Goal: Task Accomplishment & Management: Manage account settings

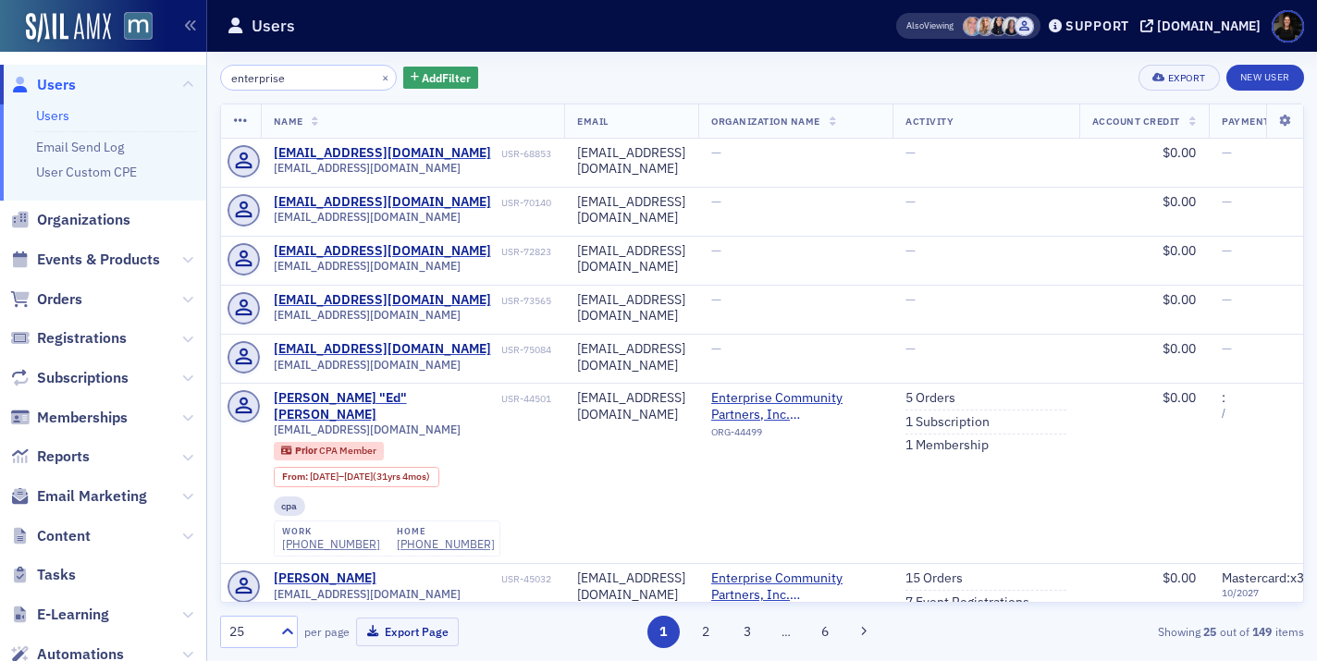
scroll to position [1651, 0]
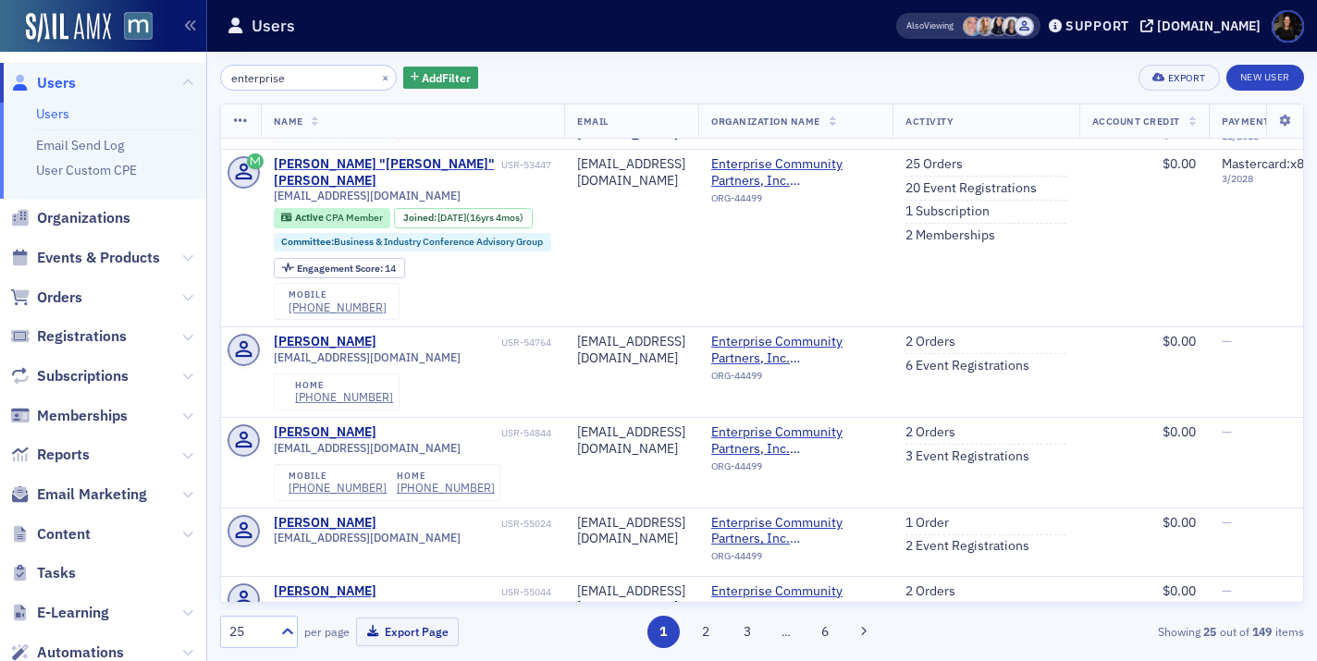
click at [310, 72] on input "enterprise" at bounding box center [308, 78] width 177 height 26
click at [56, 91] on span "Users" at bounding box center [56, 83] width 39 height 20
click at [56, 78] on span "Users" at bounding box center [56, 83] width 39 height 20
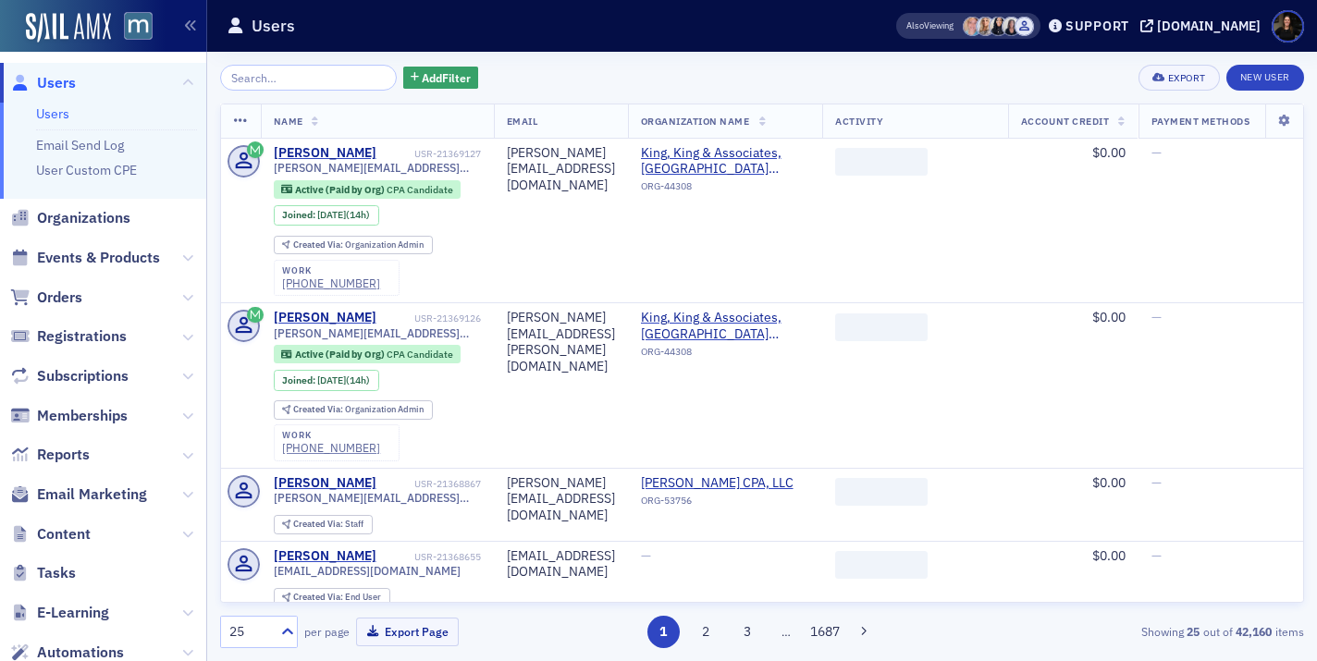
click at [315, 87] on input "search" at bounding box center [308, 78] width 177 height 26
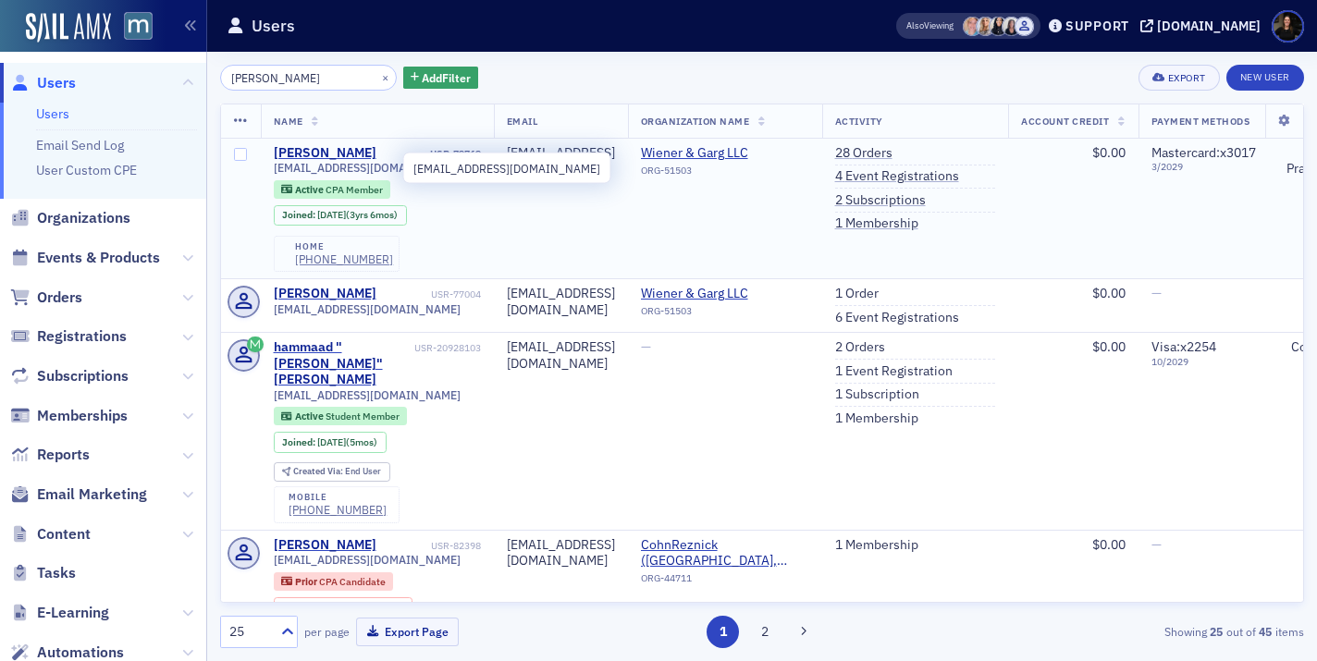
type input "Mohammad Khan"
drag, startPoint x: 393, startPoint y: 166, endPoint x: 267, endPoint y: 169, distance: 125.9
click at [267, 169] on td "Mohammad Khan USR-79769 mkhan833@gmail.com Active CPA Member Joined : 4/6/2022 …" at bounding box center [377, 209] width 233 height 141
copy span "mkhan833@gmail.com"
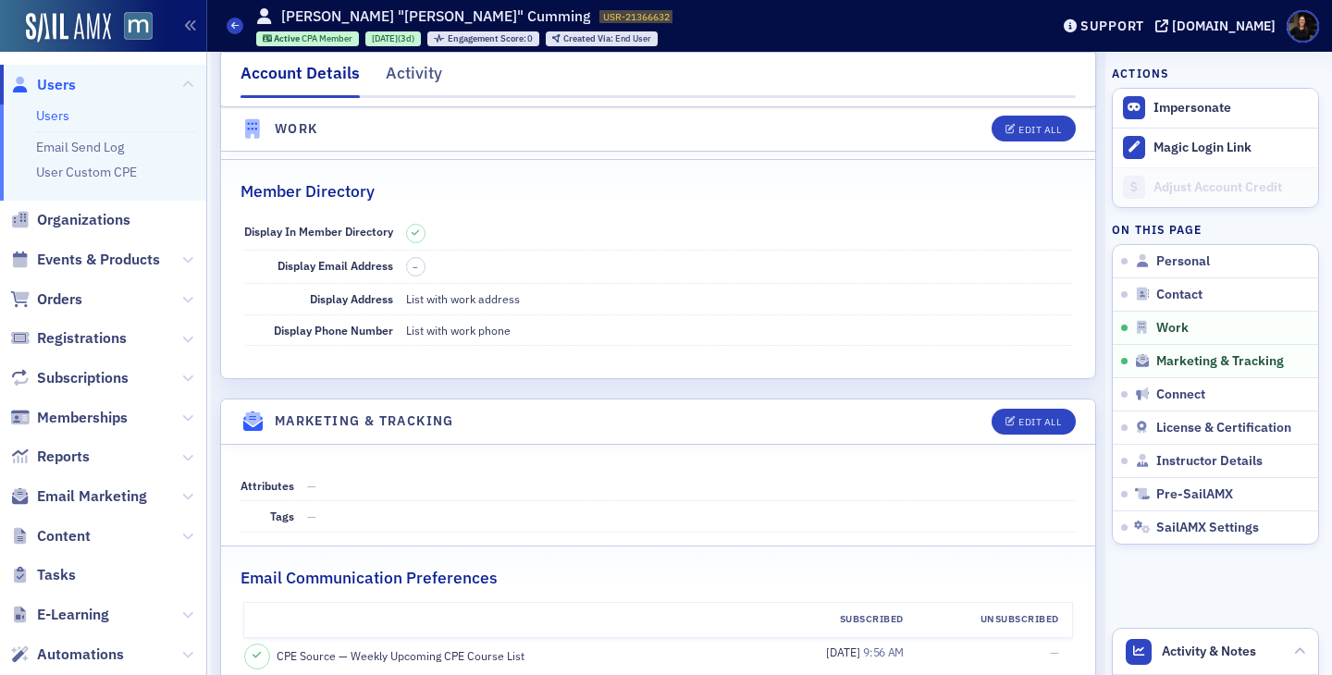
scroll to position [1561, 0]
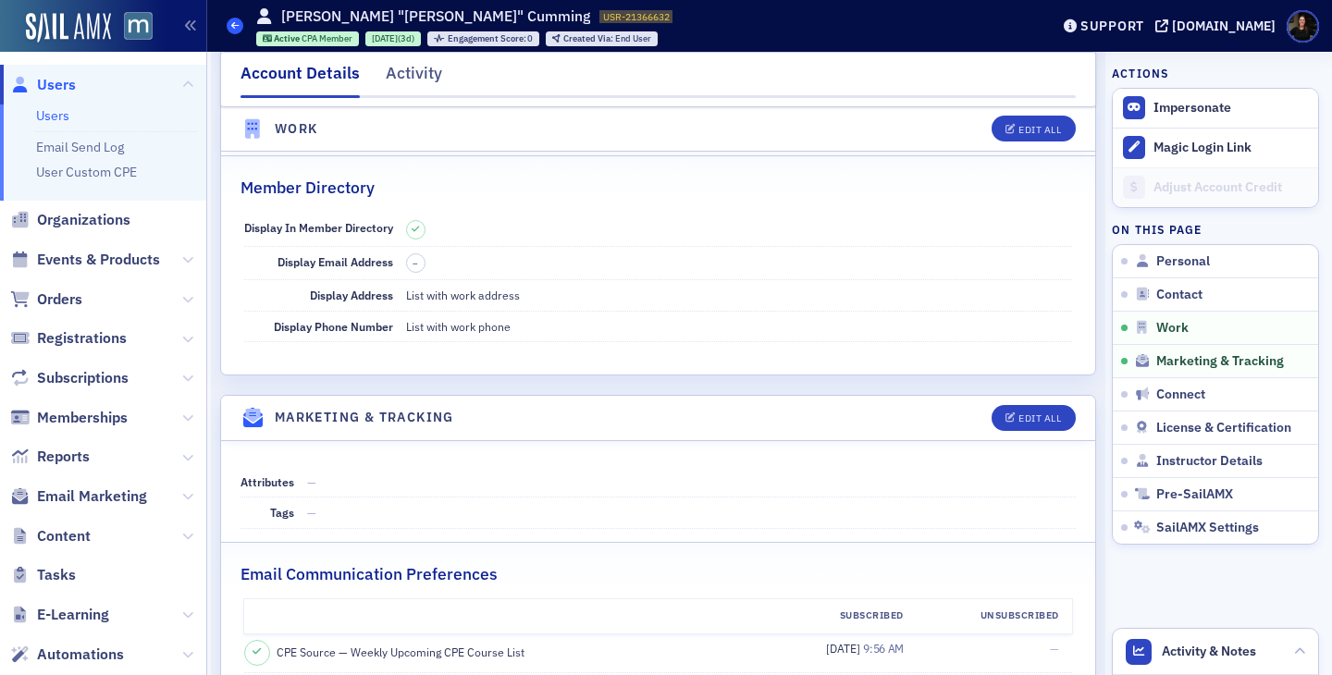
click at [231, 26] on icon at bounding box center [234, 25] width 7 height 8
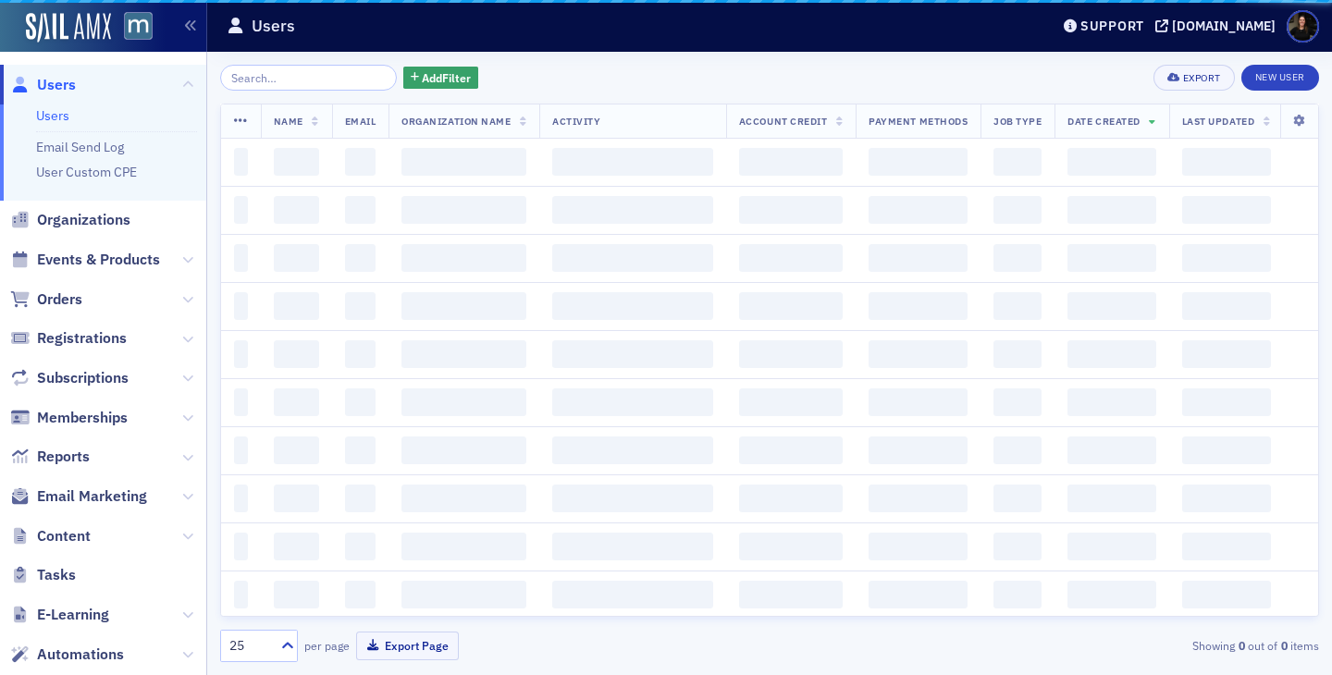
scroll to position [5, 0]
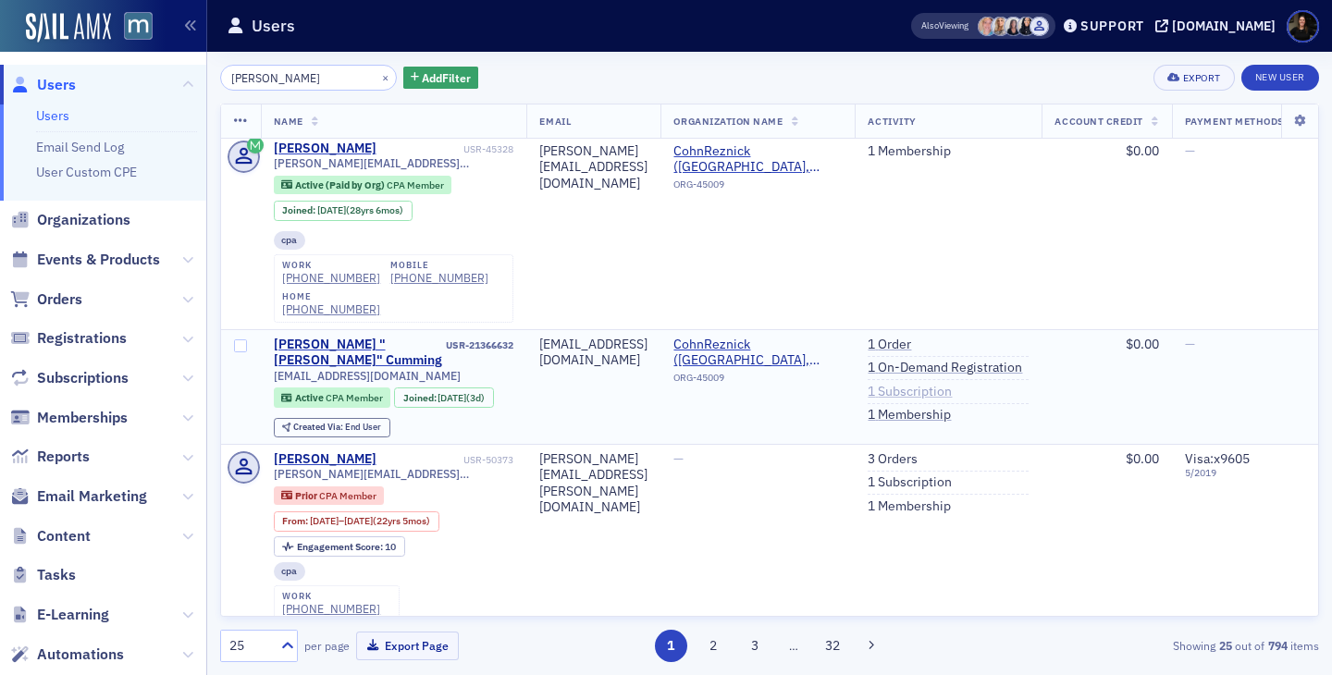
type input "michael cumming"
click at [952, 389] on link "1 Subscription" at bounding box center [910, 392] width 84 height 17
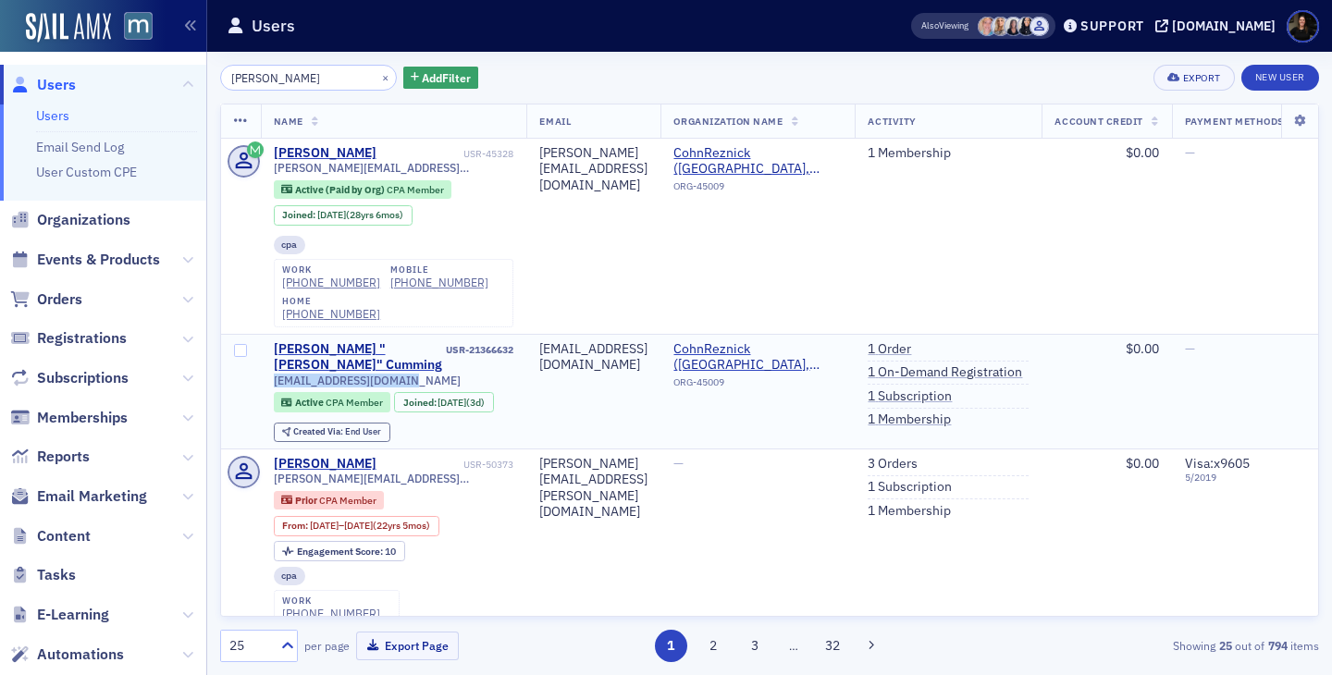
drag, startPoint x: 428, startPoint y: 378, endPoint x: 263, endPoint y: 381, distance: 165.6
click at [263, 381] on td "Michael "Mike" Cumming USR-21366632 mcumming2554@gmail.com Active CPA Member Jo…" at bounding box center [394, 391] width 266 height 115
copy span "[EMAIL_ADDRESS][DOMAIN_NAME]"
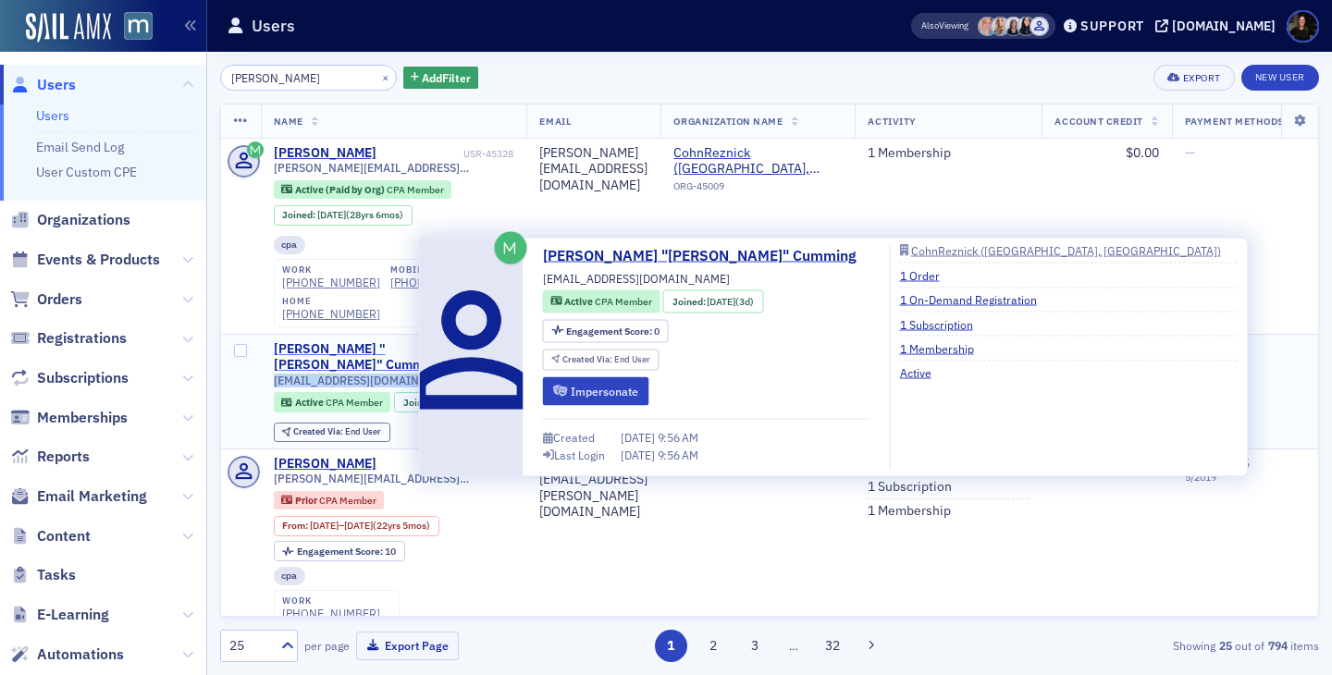
click at [284, 363] on div "[PERSON_NAME] "[PERSON_NAME]" Cumming" at bounding box center [358, 357] width 169 height 32
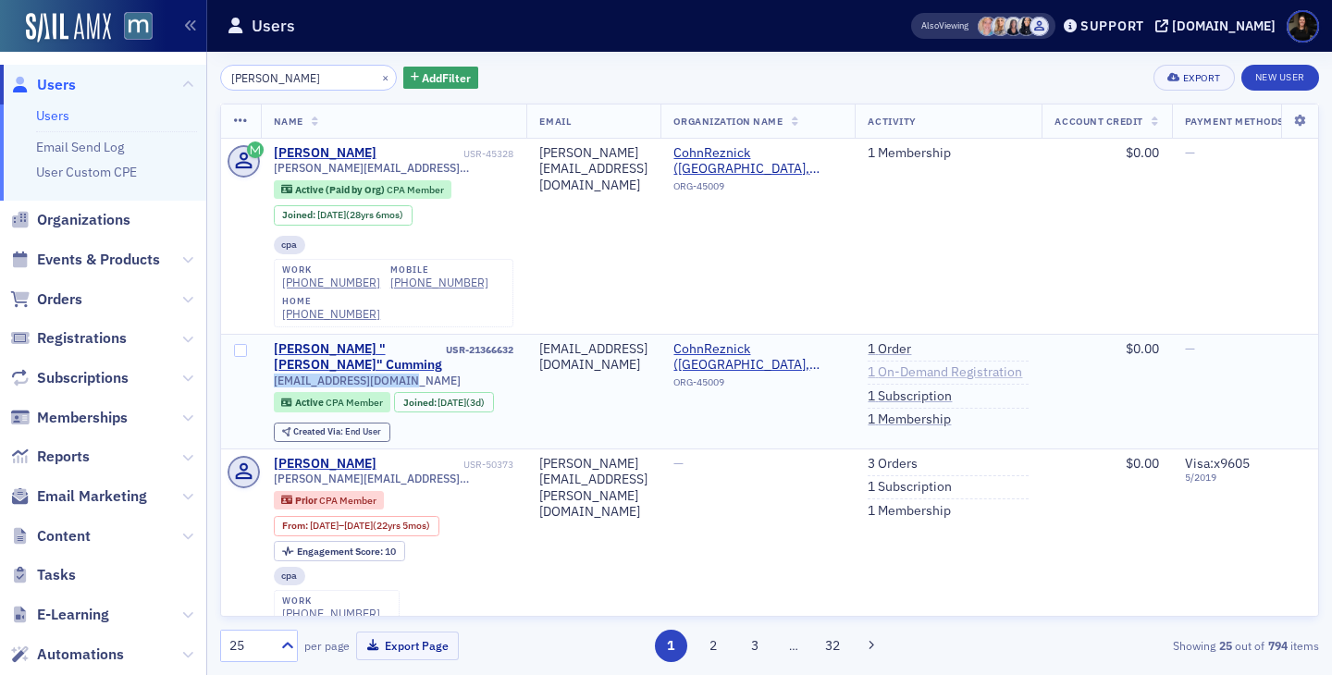
click at [1013, 370] on link "1 On-Demand Registration" at bounding box center [945, 372] width 154 height 17
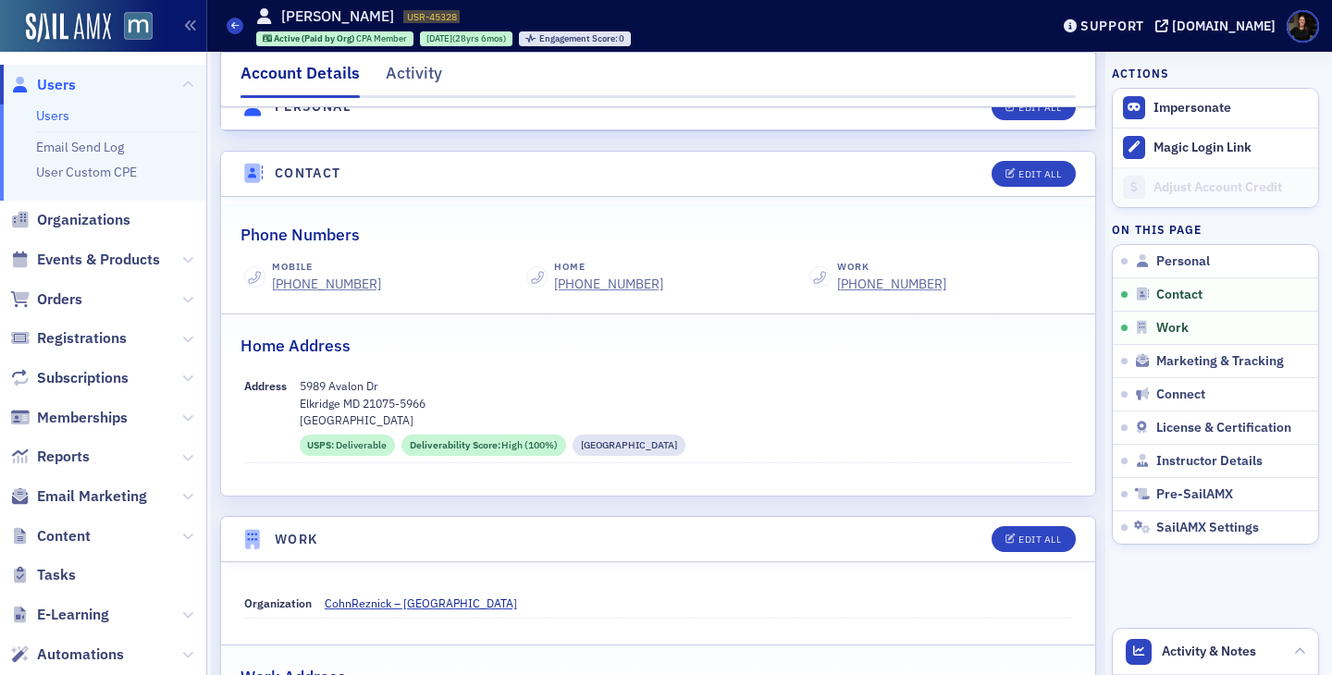
scroll to position [683, 0]
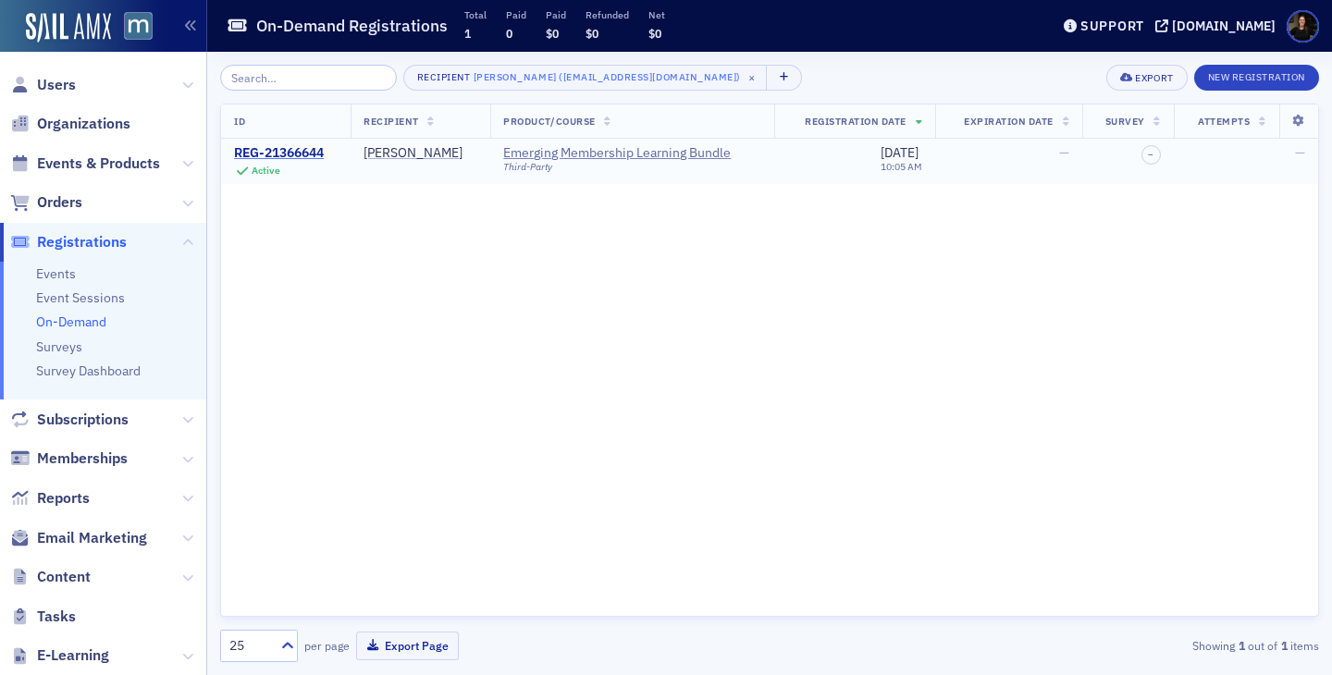
click at [278, 152] on div "REG-21366644" at bounding box center [279, 153] width 90 height 17
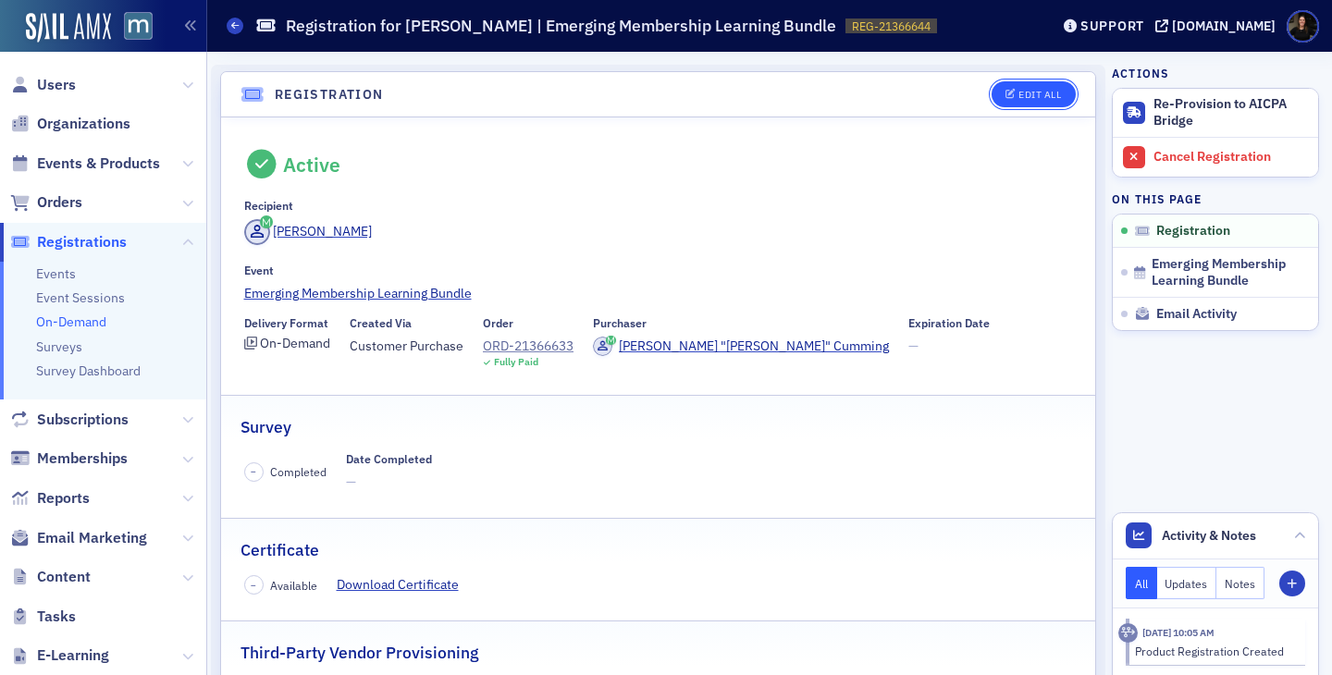
click at [1055, 101] on button "Edit All" at bounding box center [1033, 94] width 83 height 26
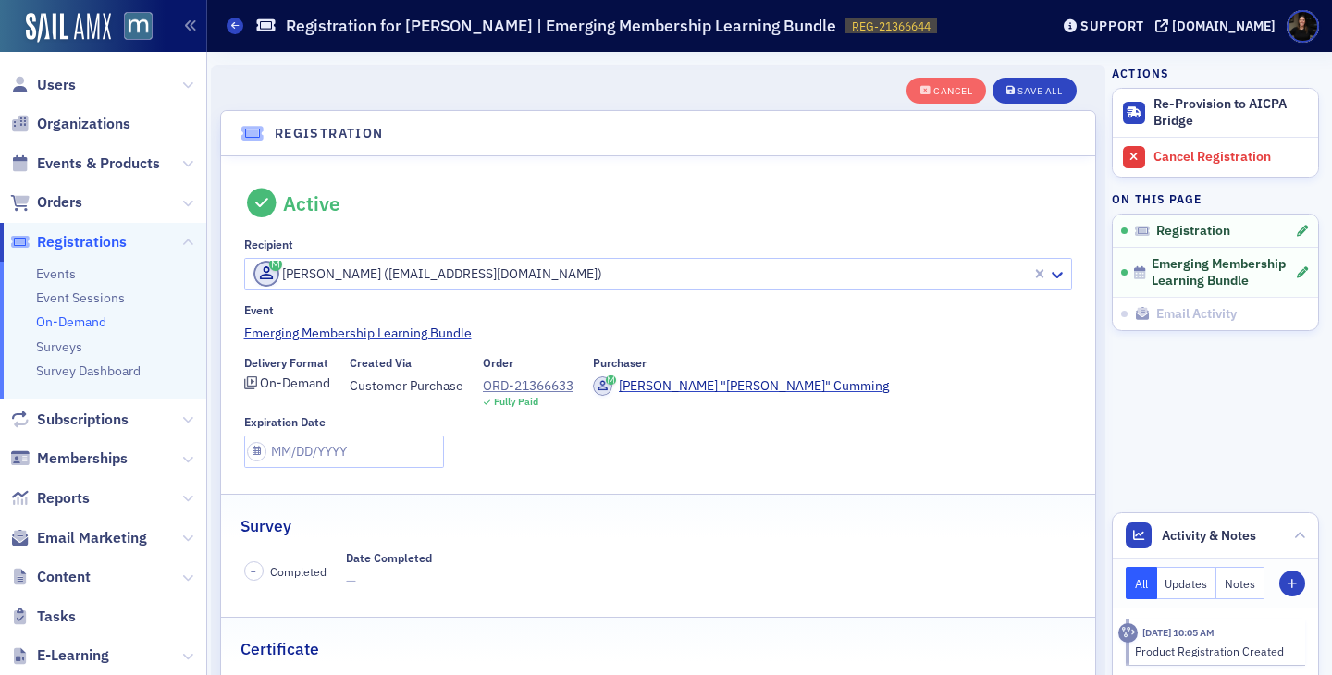
scroll to position [49, 0]
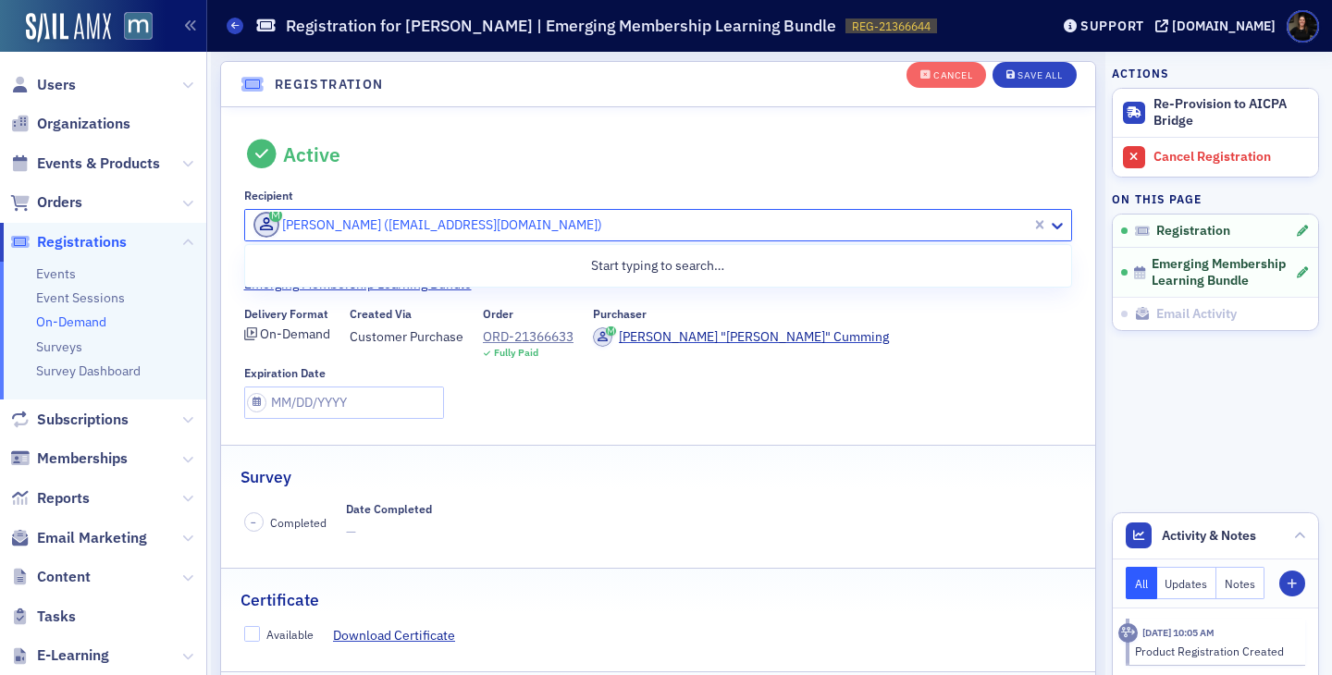
click at [464, 224] on div at bounding box center [641, 225] width 779 height 23
type input "m"
type input "cumming"
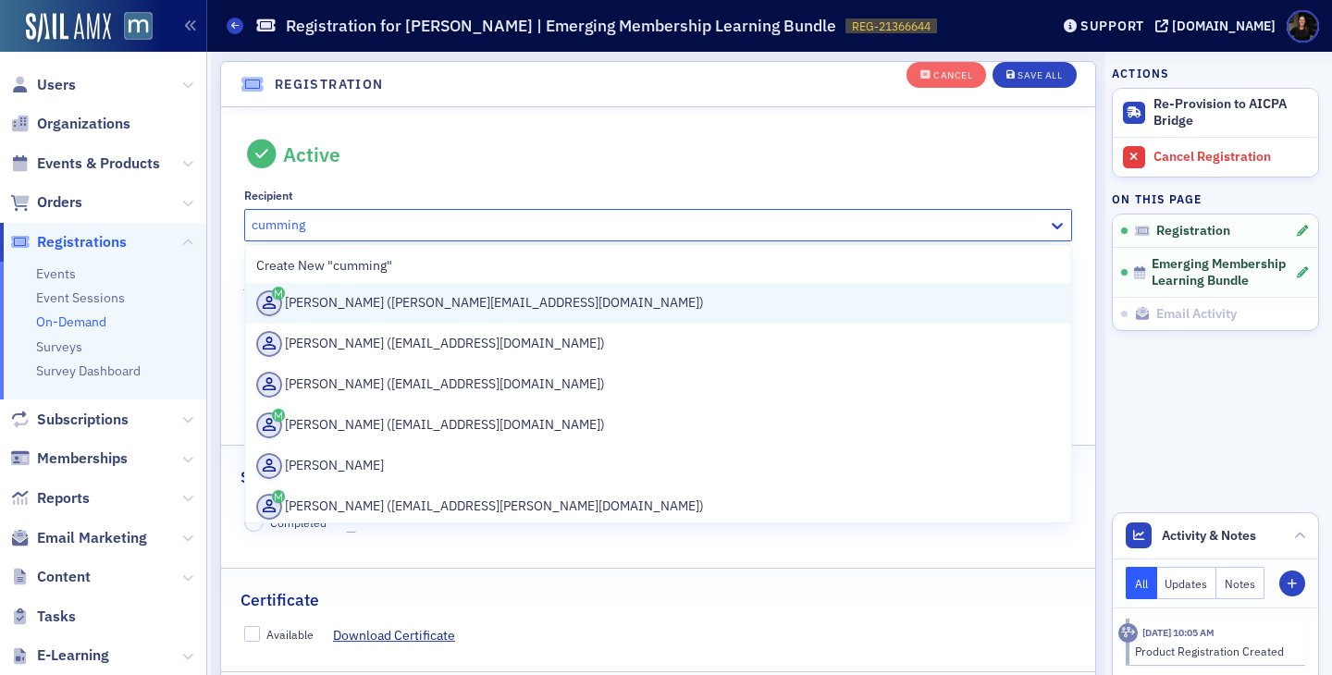
click at [483, 314] on div "Michael Cumming (mike.cumming@cohnreznick.com)" at bounding box center [658, 303] width 805 height 26
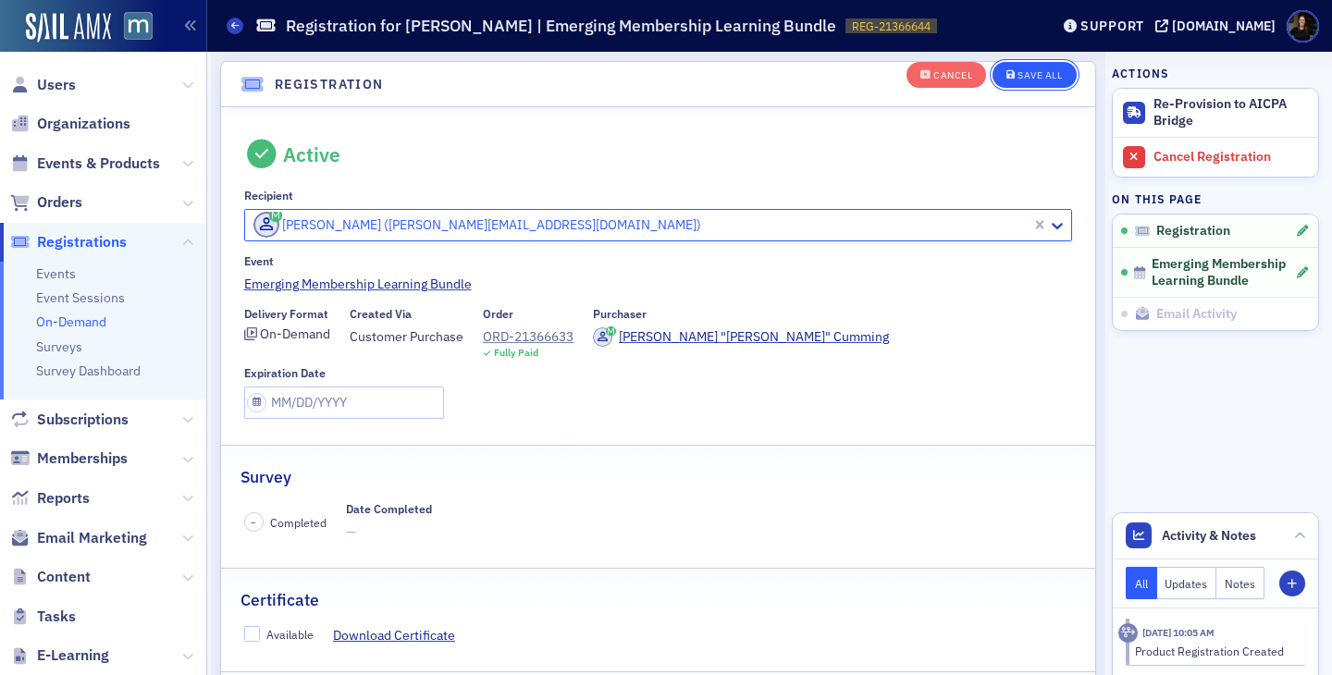
click at [1049, 70] on div "Save All" at bounding box center [1040, 75] width 44 height 10
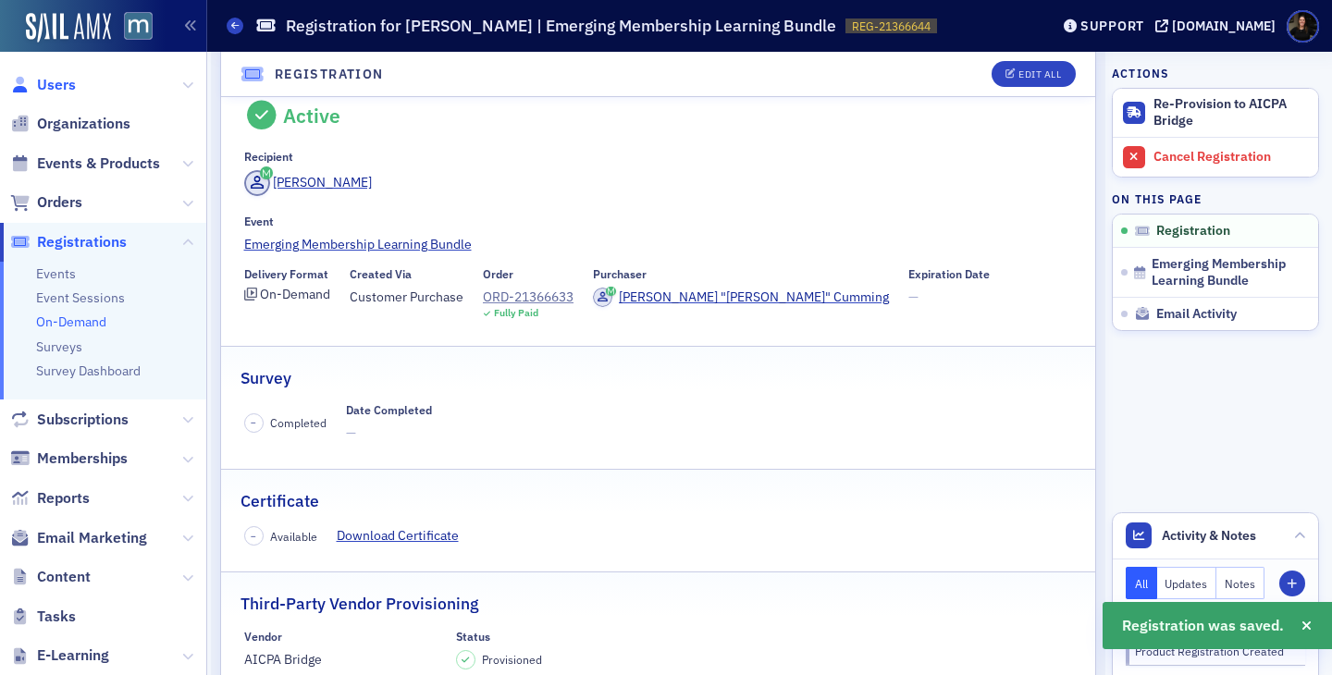
click at [43, 88] on span "Users" at bounding box center [56, 85] width 39 height 20
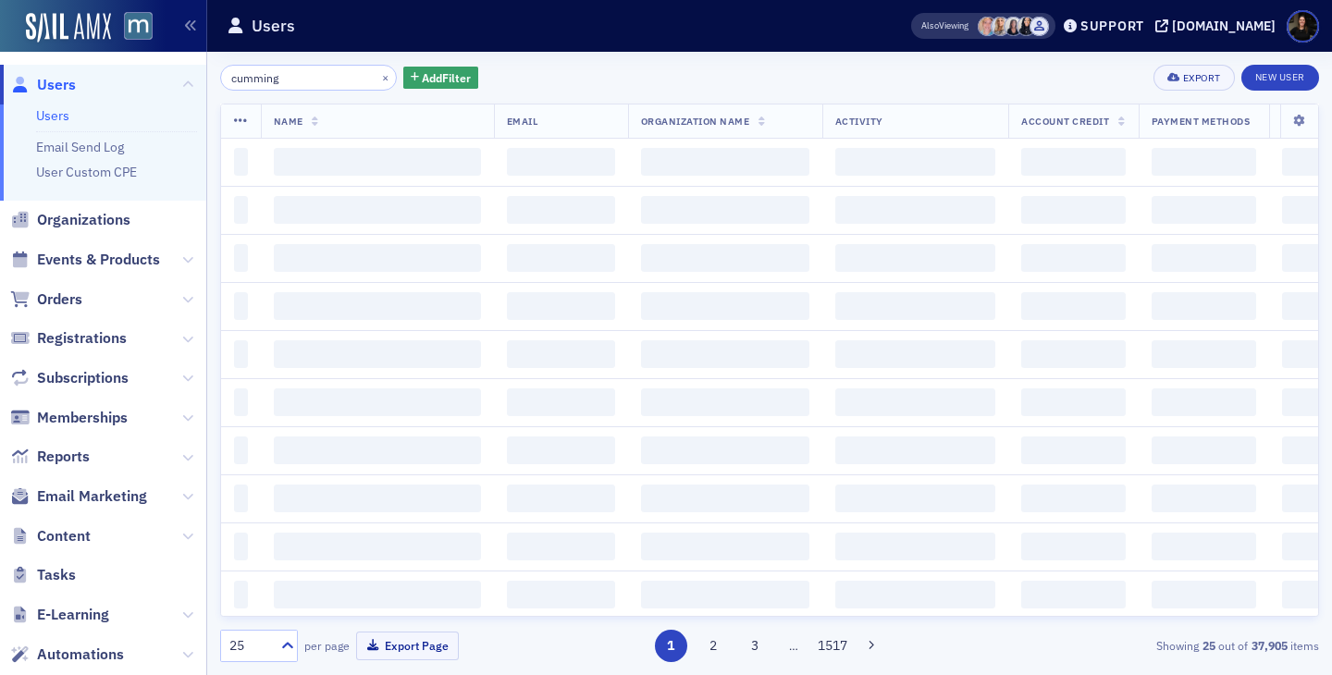
type input "cumming"
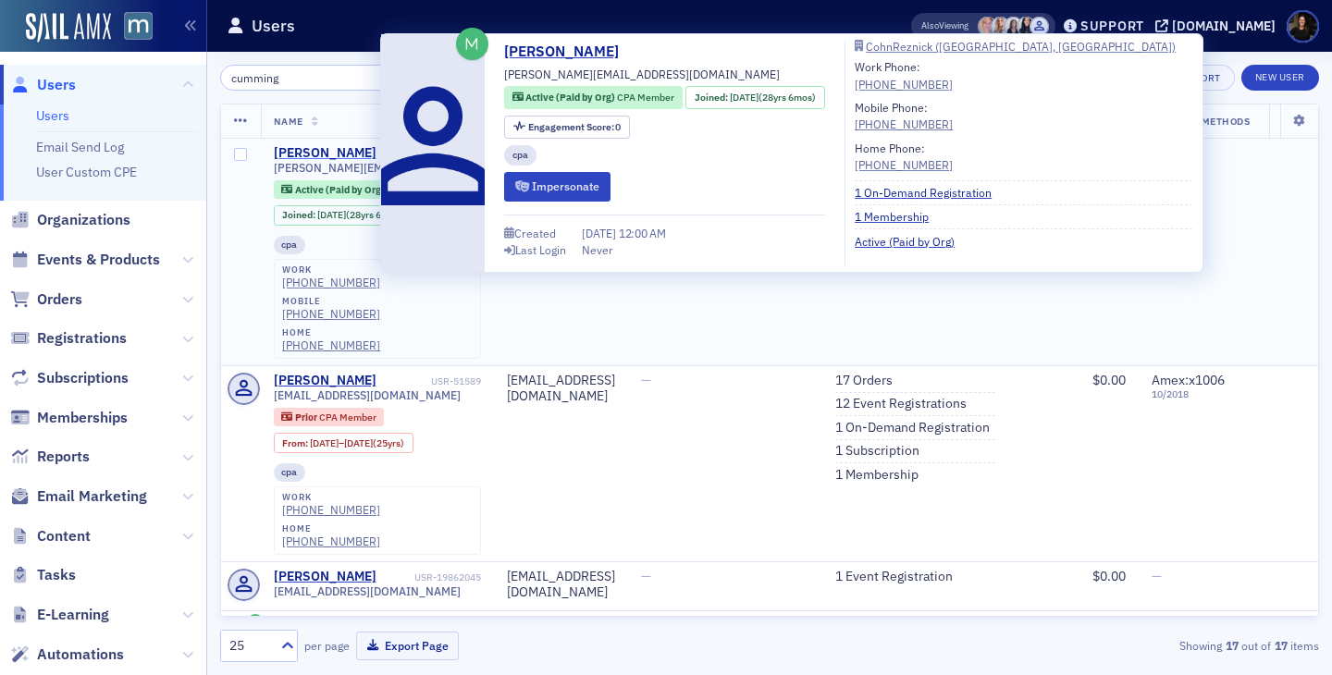
click at [309, 151] on div "[PERSON_NAME]" at bounding box center [325, 153] width 103 height 17
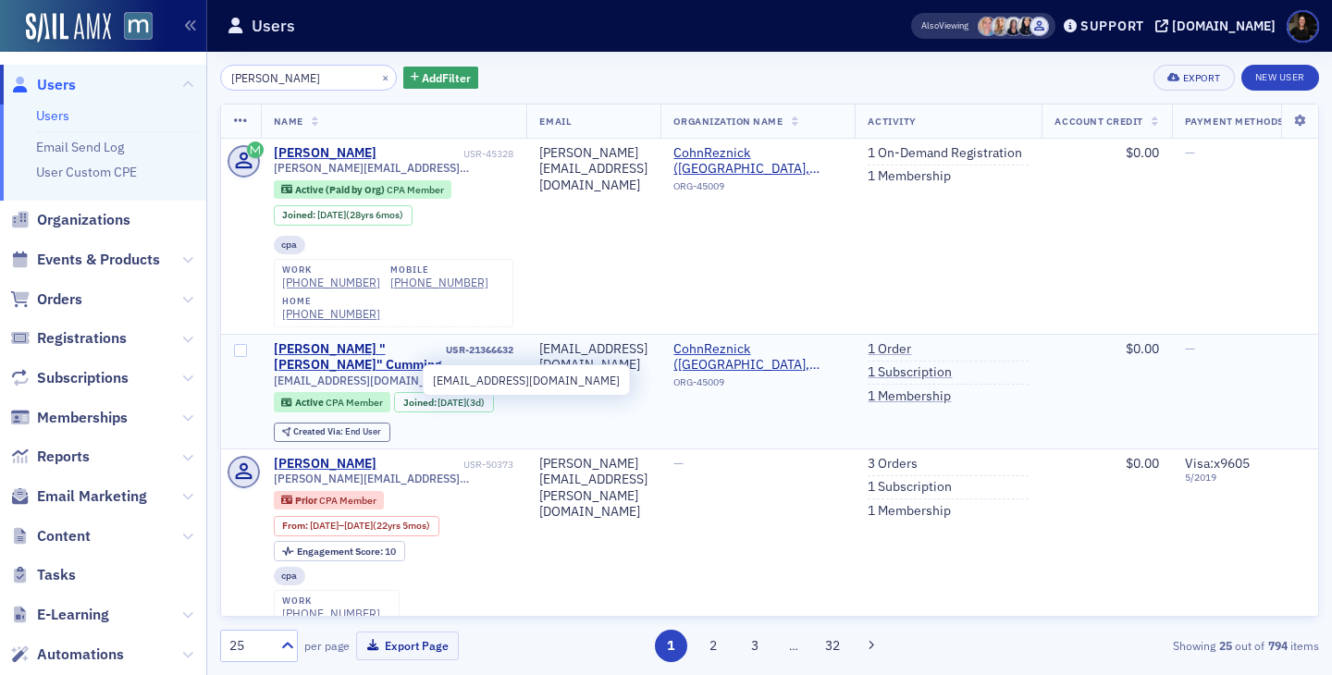
click at [395, 378] on span "[EMAIL_ADDRESS][DOMAIN_NAME]" at bounding box center [367, 381] width 187 height 14
copy div "[EMAIL_ADDRESS][DOMAIN_NAME]"
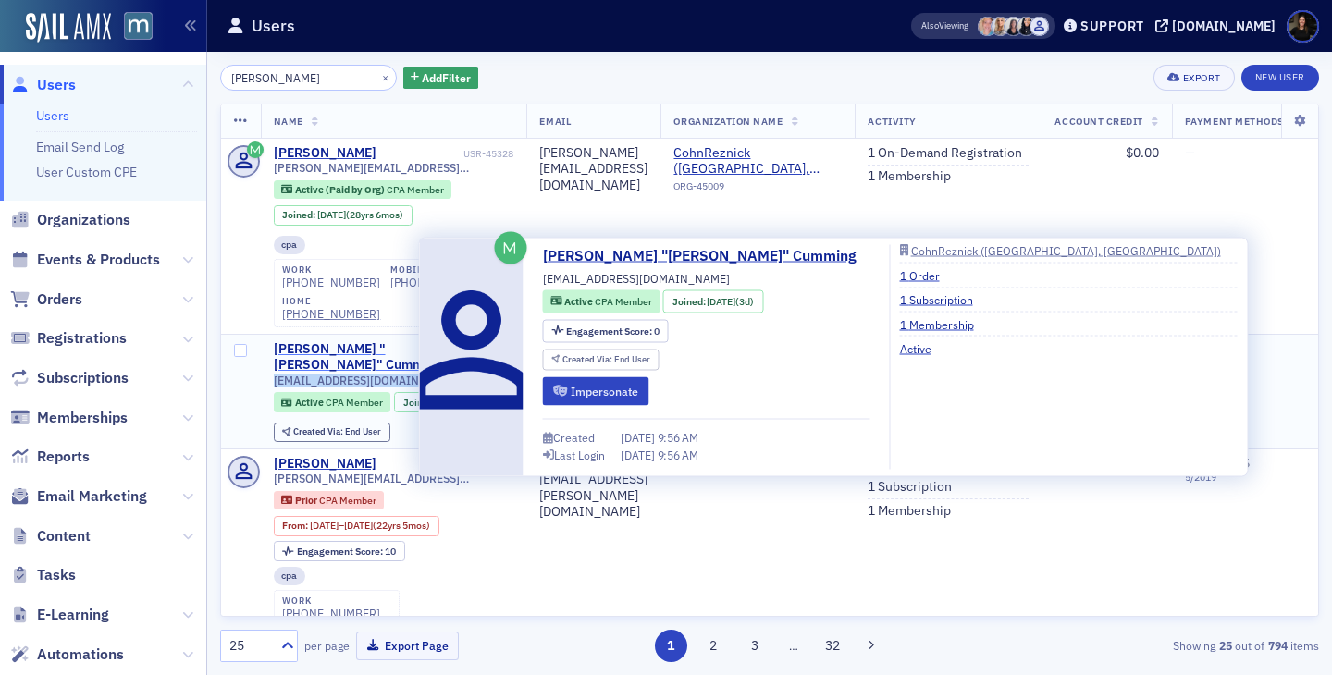
click at [297, 350] on div "[PERSON_NAME] "[PERSON_NAME]" Cumming" at bounding box center [358, 357] width 169 height 32
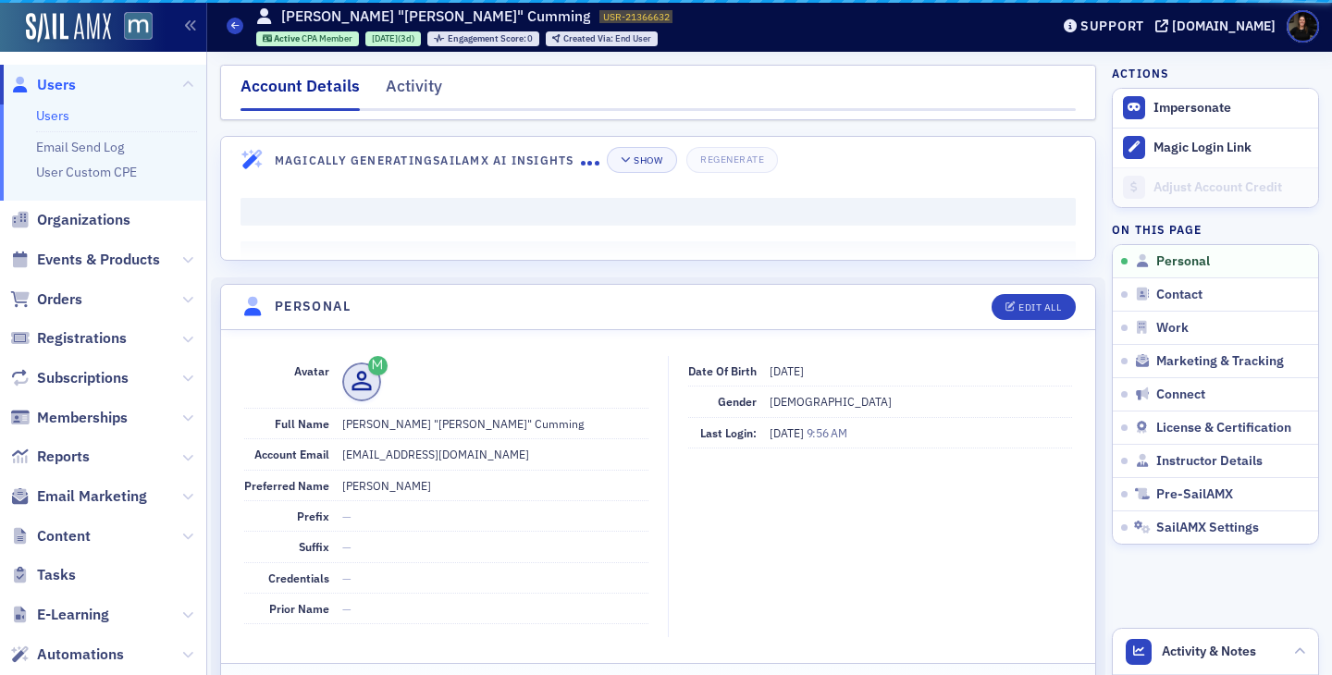
click at [297, 352] on fieldset "Avatar Full Name Michael "Mike" Cumming Account Email mcumming2554@gmail.com Pr…" at bounding box center [658, 494] width 874 height 315
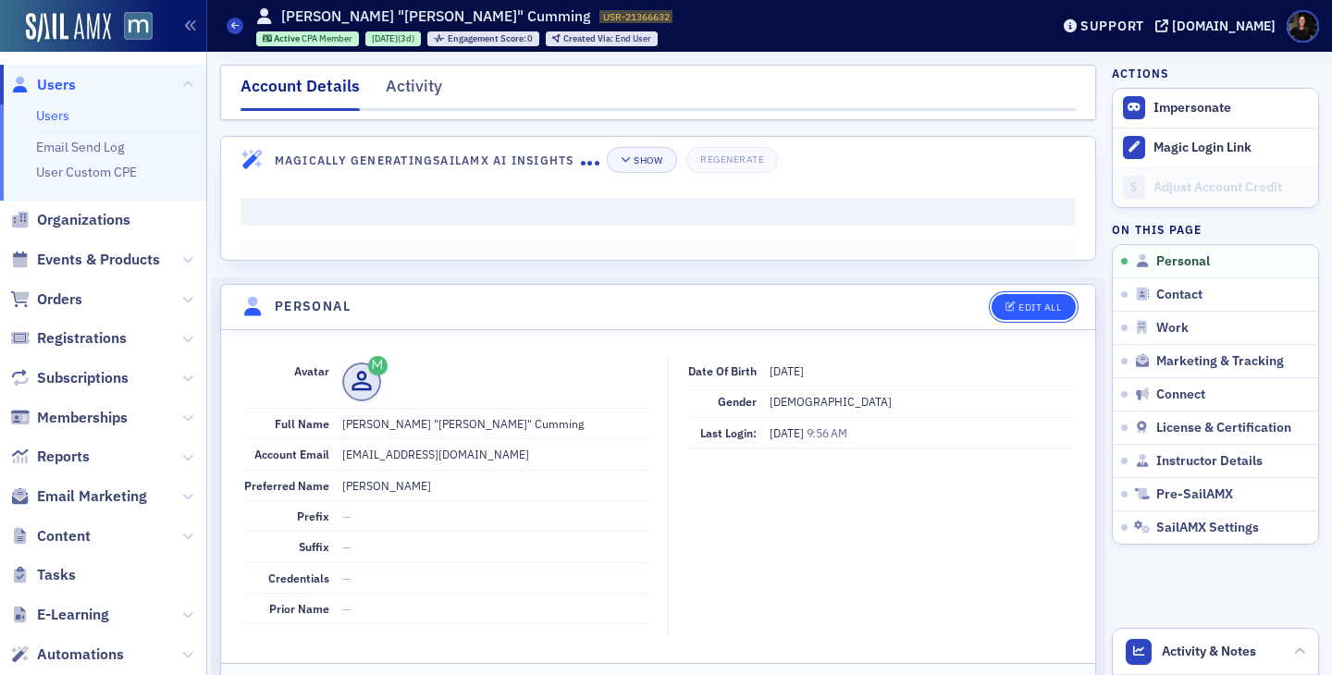
click at [1042, 304] on div "Edit All" at bounding box center [1039, 307] width 43 height 10
select select "US"
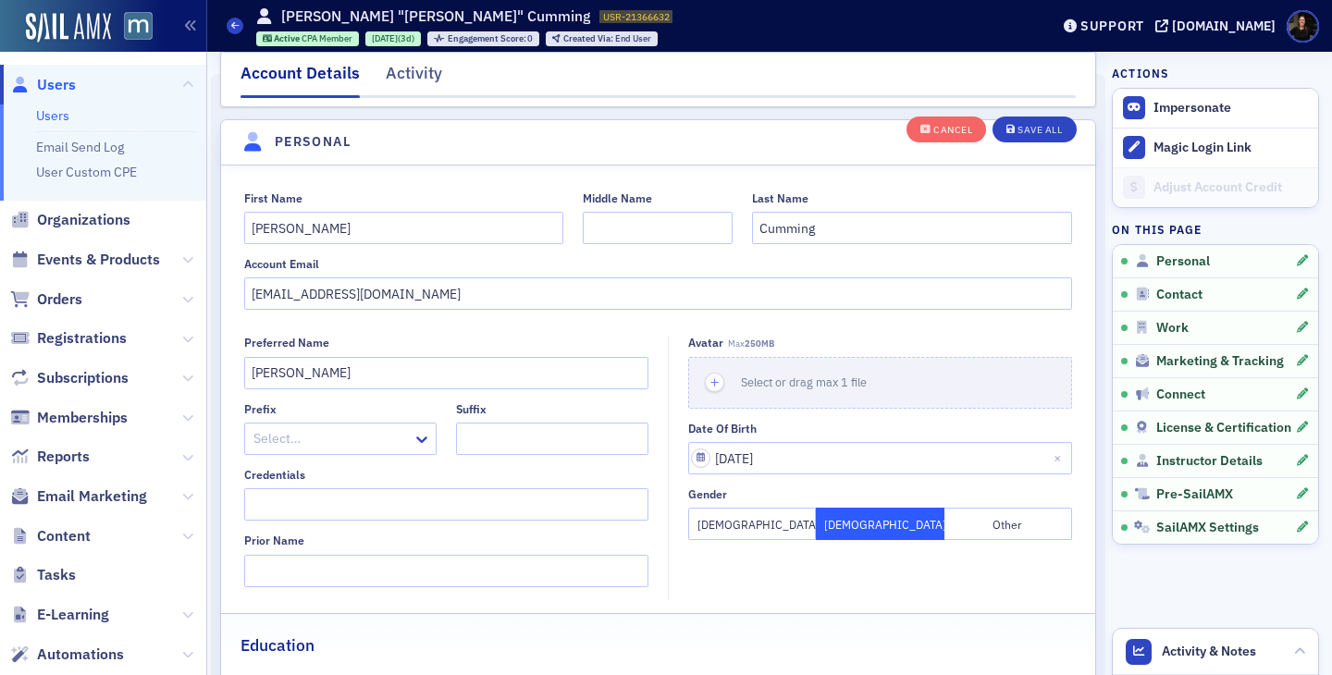
scroll to position [216, 0]
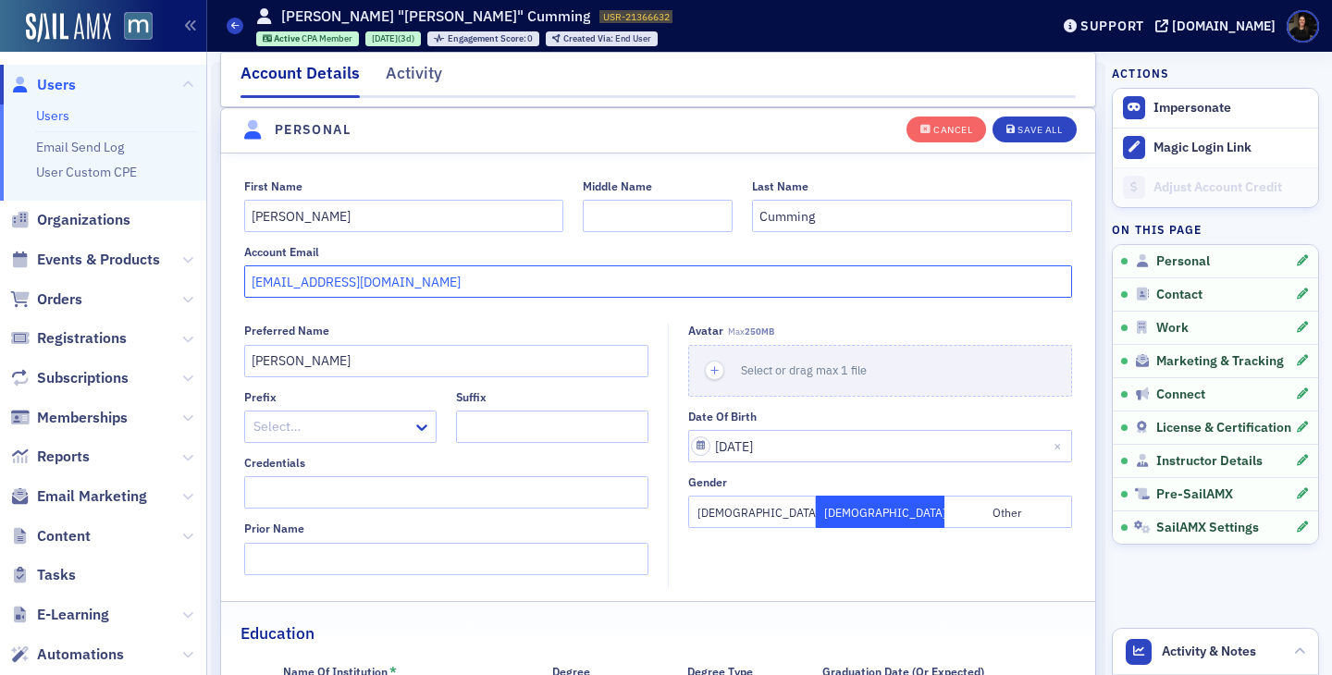
click at [315, 287] on input "[EMAIL_ADDRESS][DOMAIN_NAME]" at bounding box center [658, 281] width 829 height 32
type input "[EMAIL_ADDRESS][DOMAIN_NAME]"
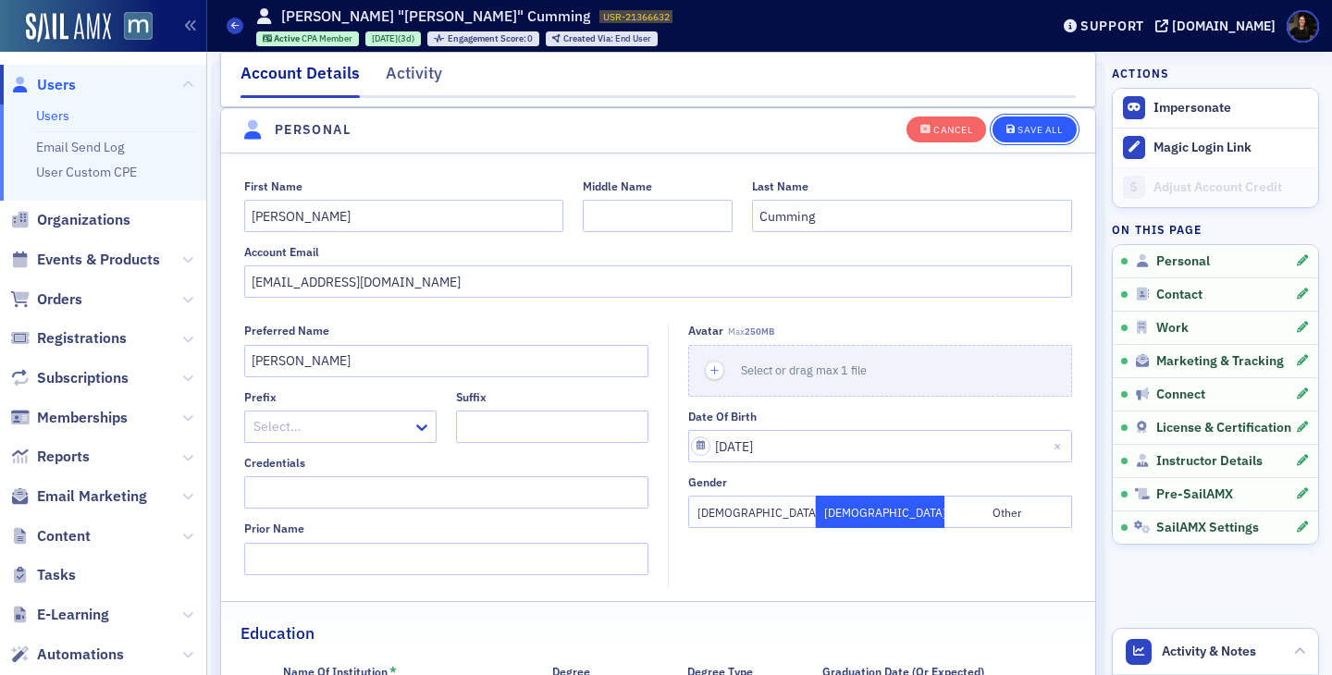
click at [1049, 126] on div "Save All" at bounding box center [1040, 130] width 44 height 10
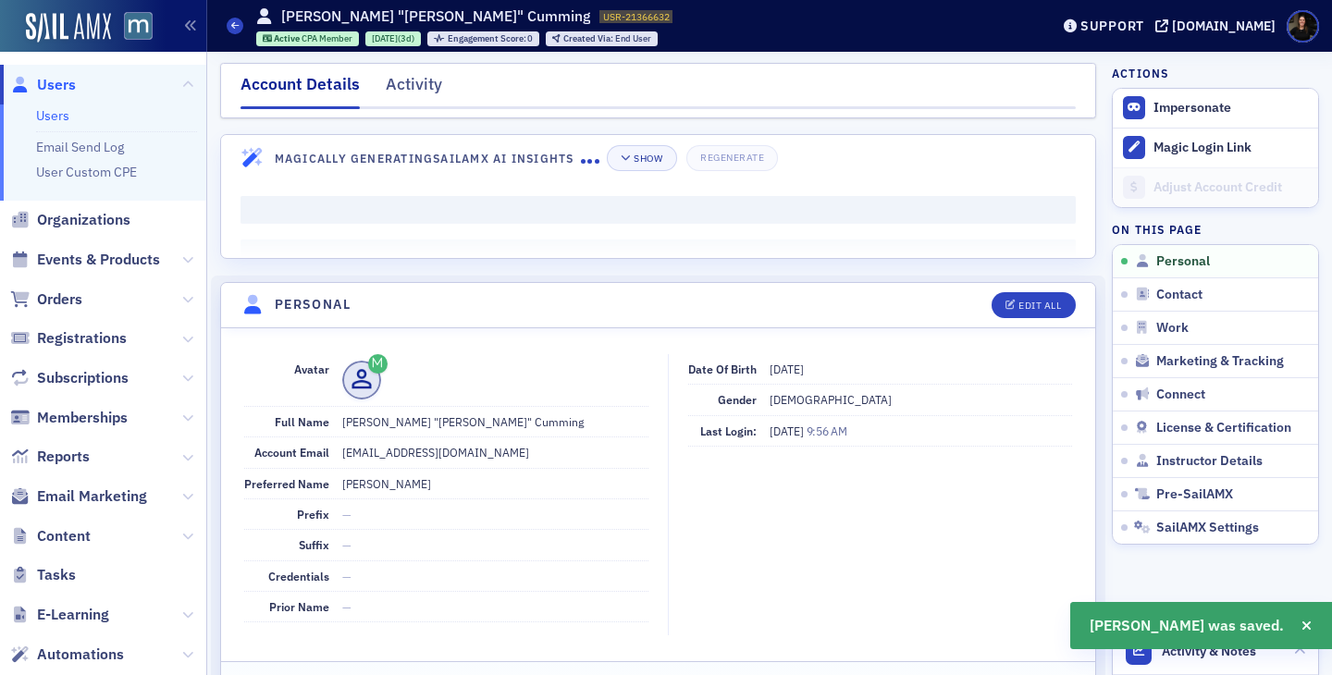
scroll to position [0, 0]
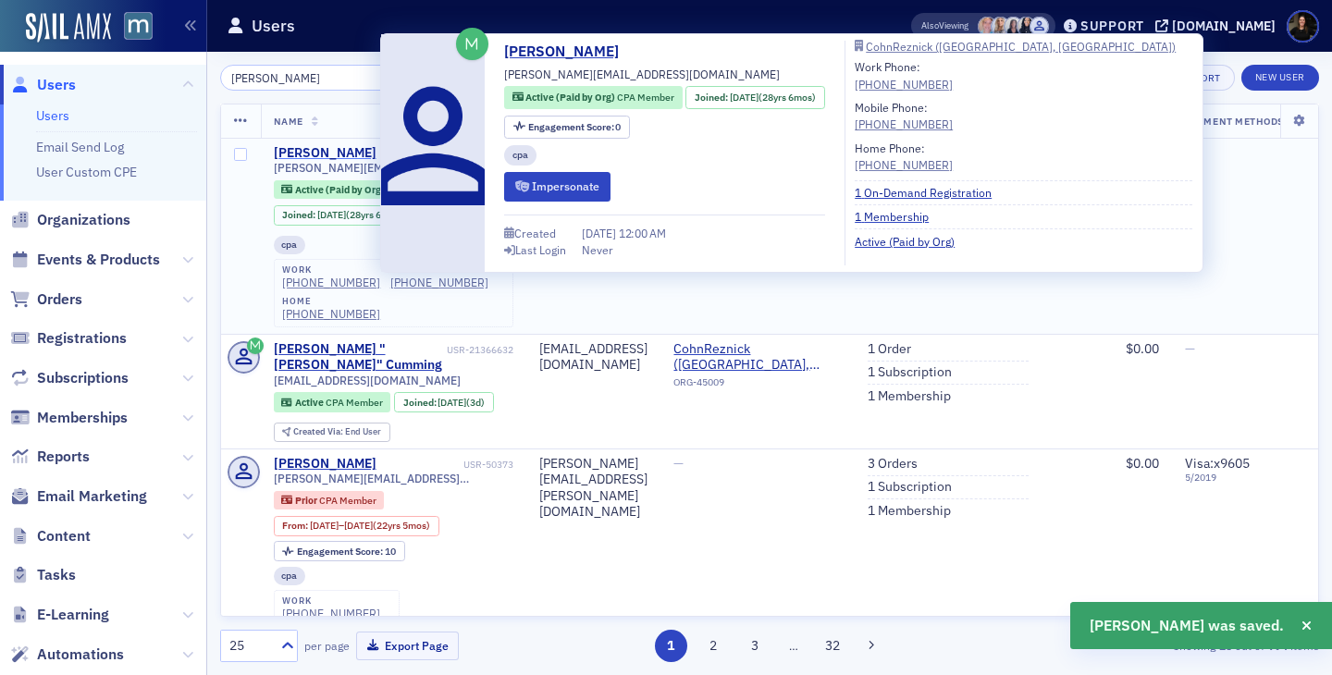
click at [313, 153] on div "[PERSON_NAME]" at bounding box center [325, 153] width 103 height 17
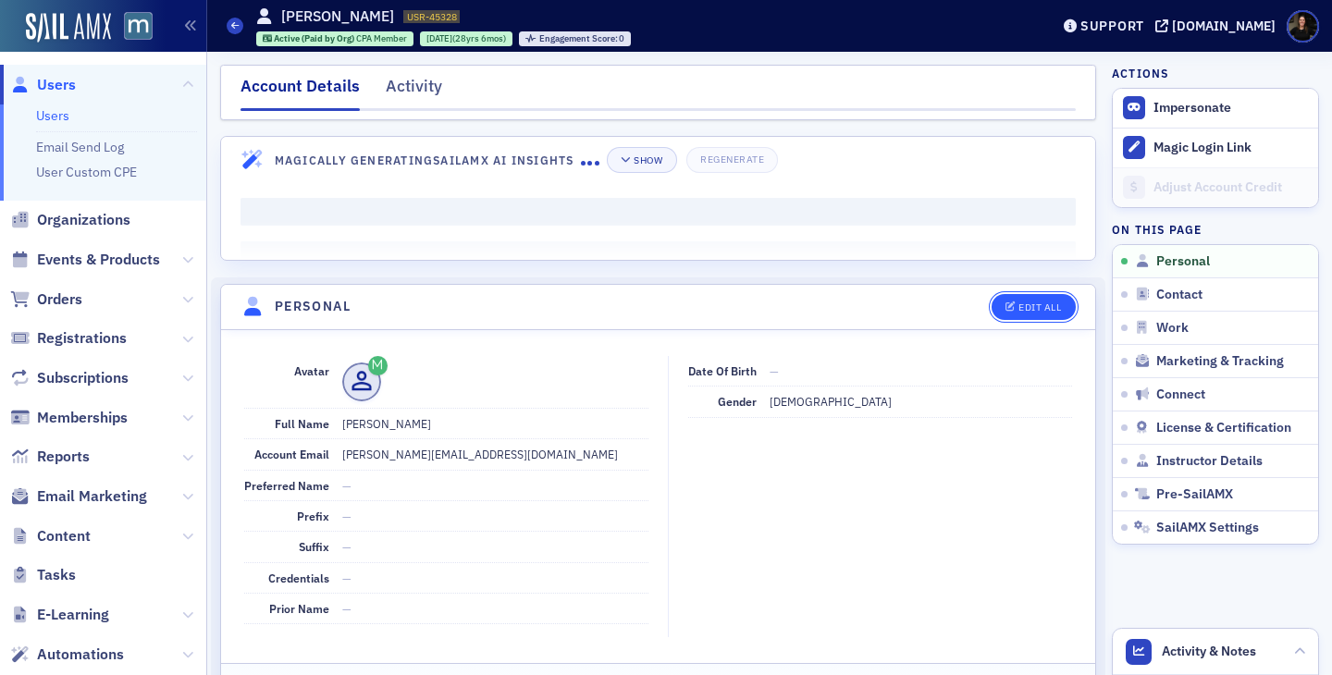
click at [1054, 313] on button "Edit All" at bounding box center [1033, 307] width 83 height 26
select select "US"
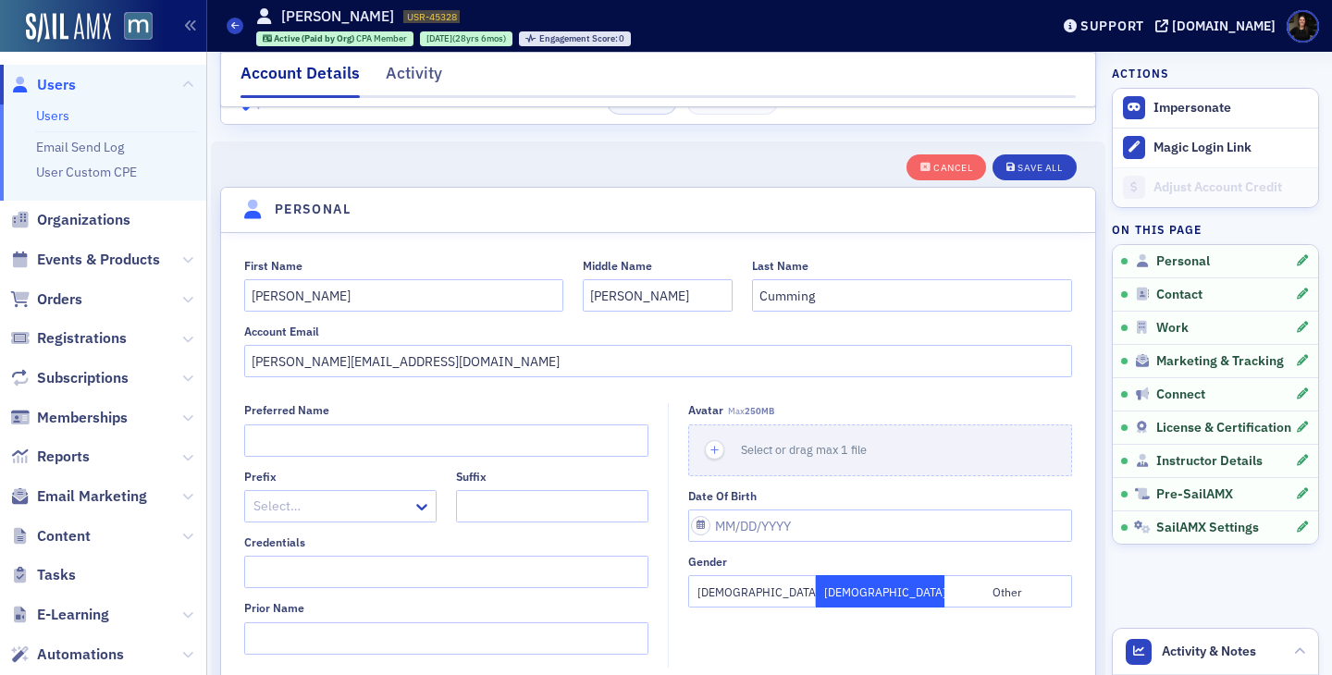
scroll to position [216, 0]
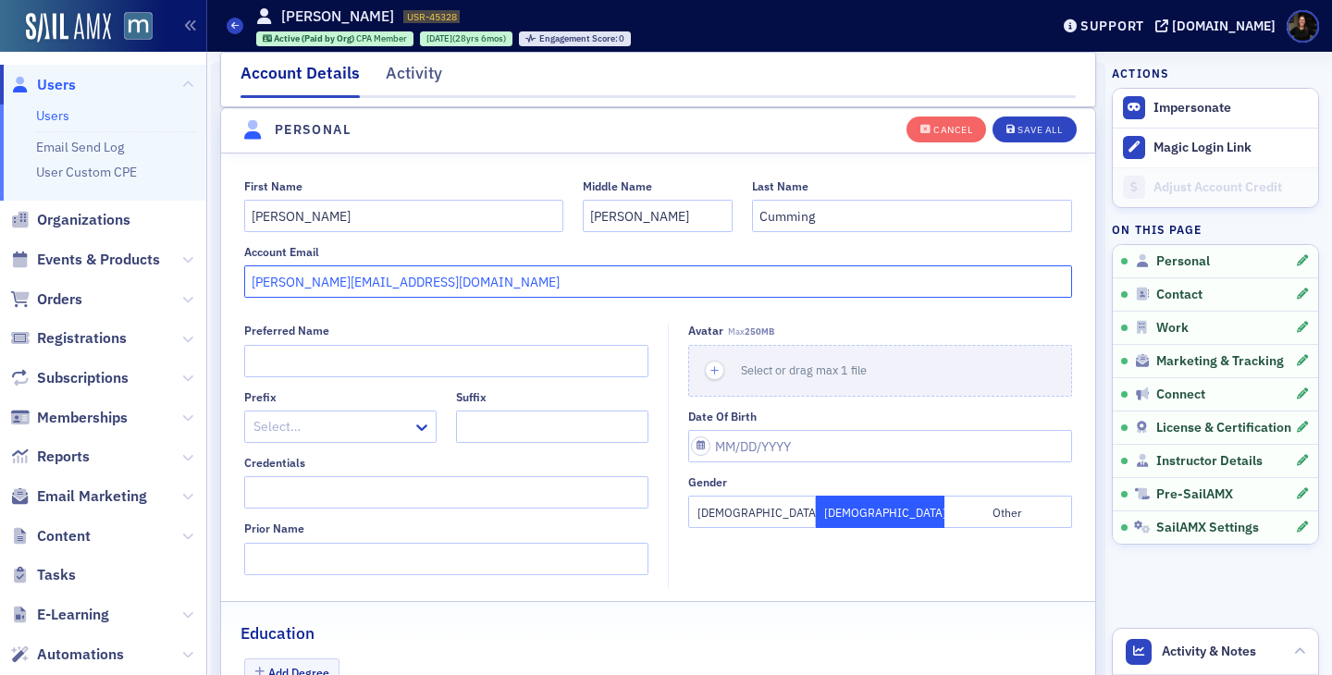
click at [463, 285] on input "mike.cumming@cohnreznick.com" at bounding box center [658, 281] width 829 height 32
paste input "cumming2554@gmail"
type input "[EMAIL_ADDRESS][DOMAIN_NAME]"
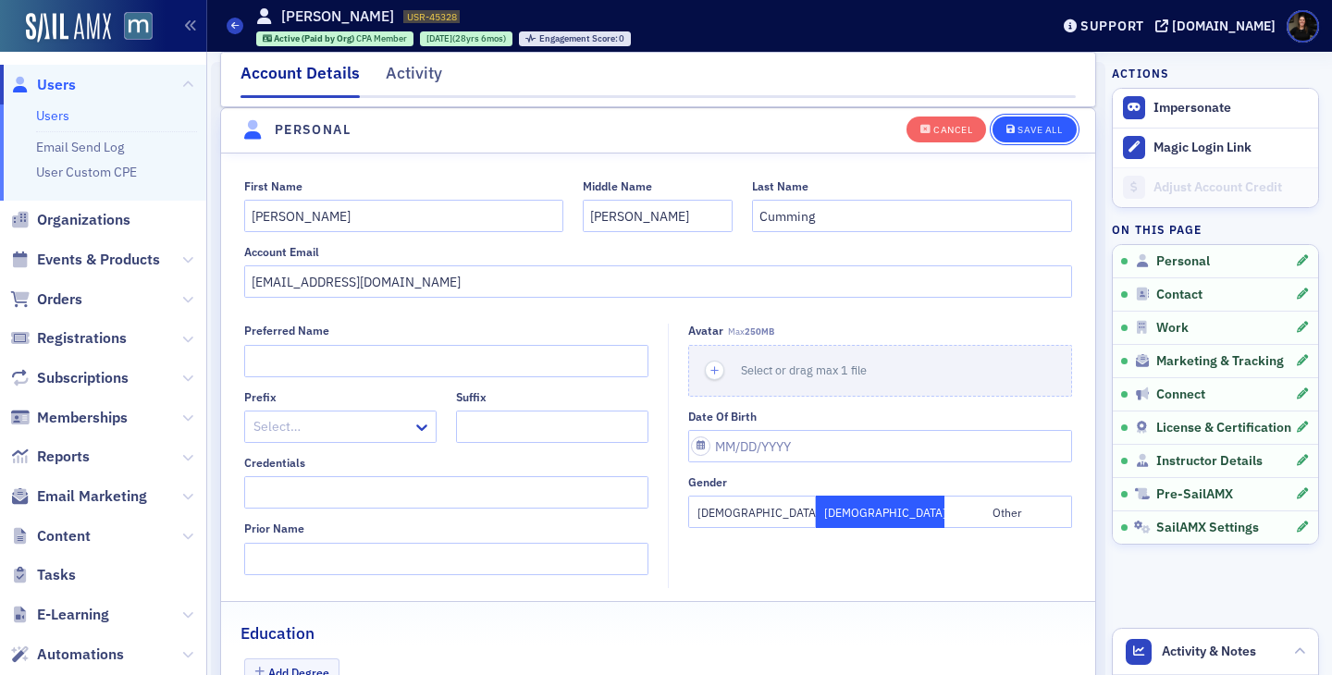
click at [1022, 127] on div "Save All" at bounding box center [1040, 130] width 44 height 10
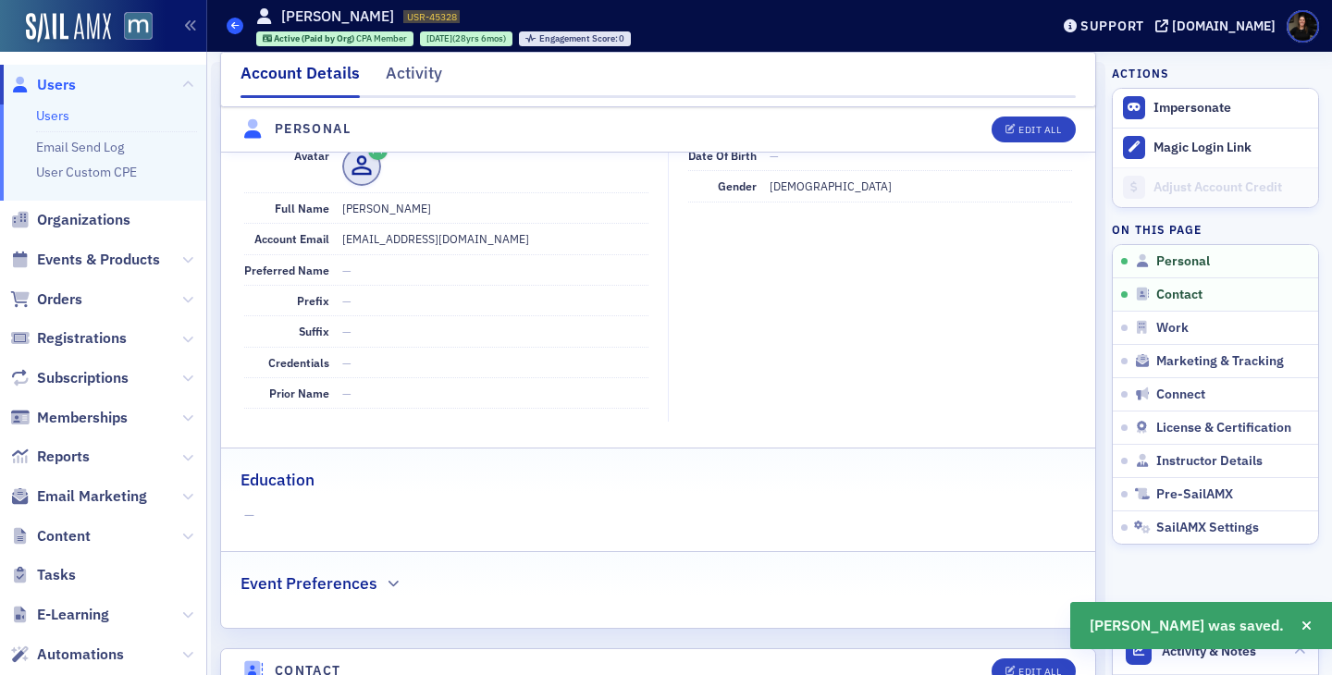
click at [238, 27] on icon at bounding box center [234, 25] width 7 height 8
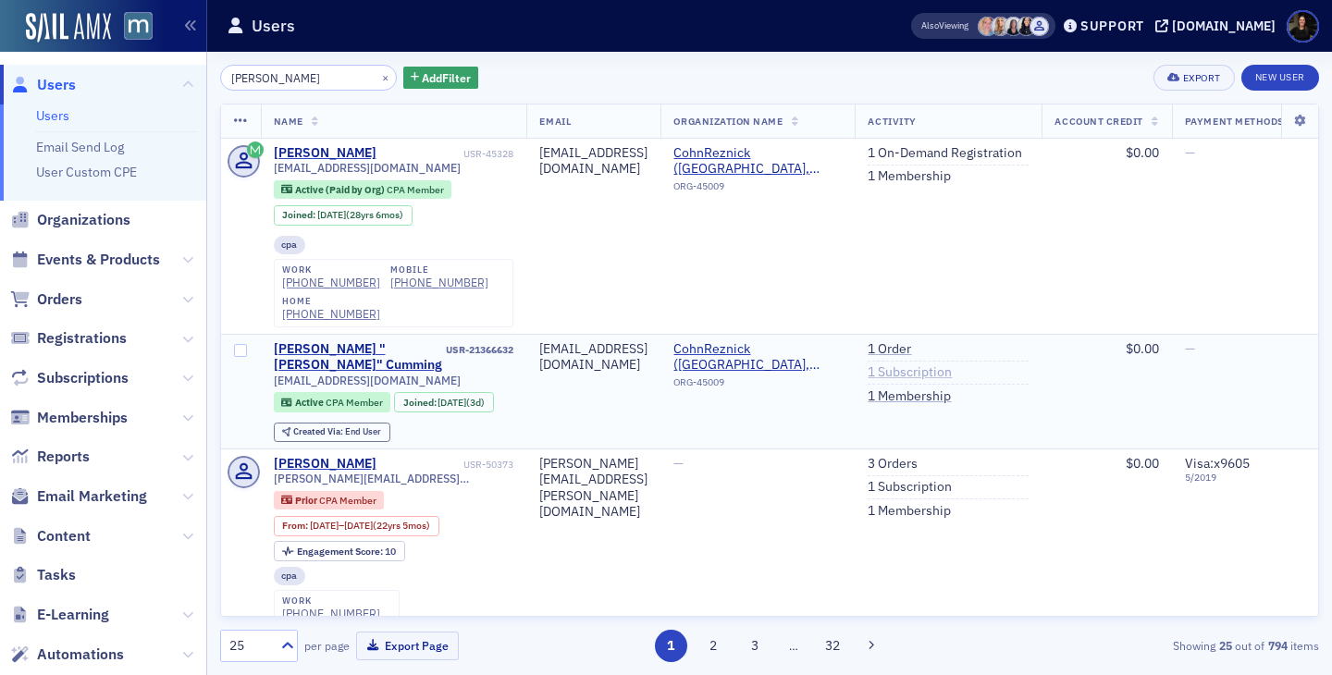
click at [952, 374] on link "1 Subscription" at bounding box center [910, 372] width 84 height 17
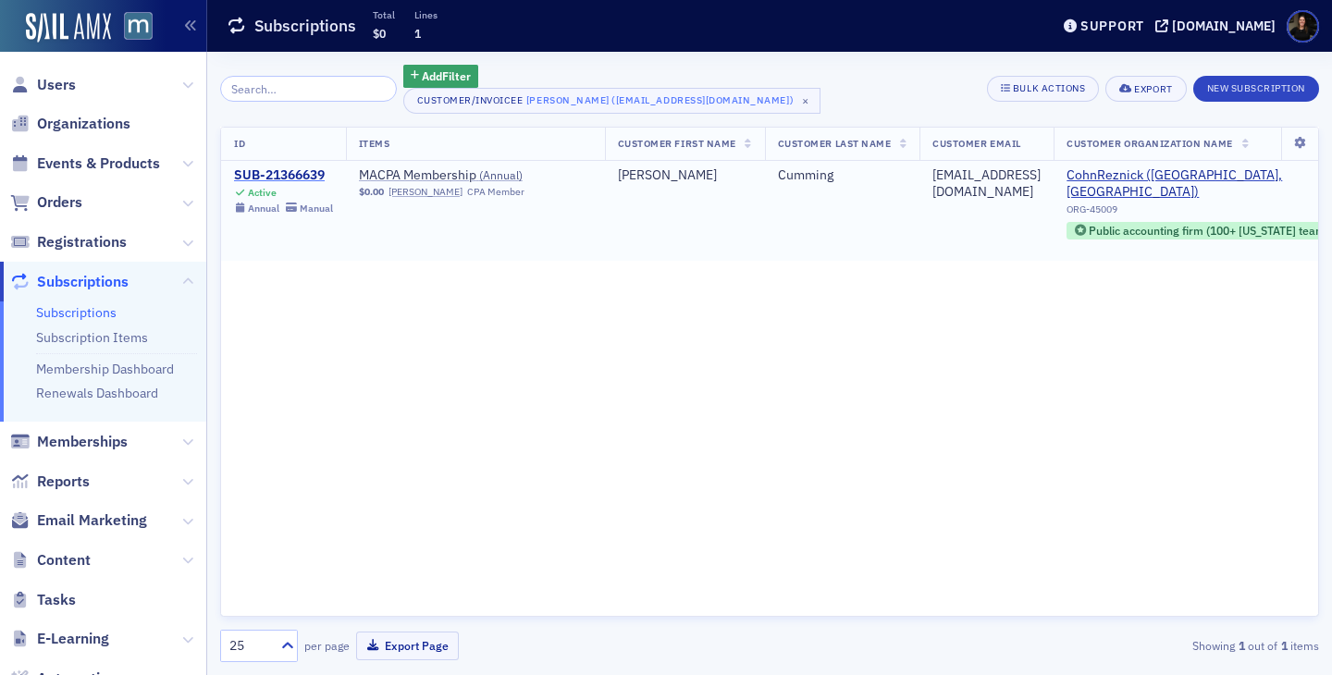
click at [279, 171] on div "SUB-21366639" at bounding box center [283, 175] width 99 height 17
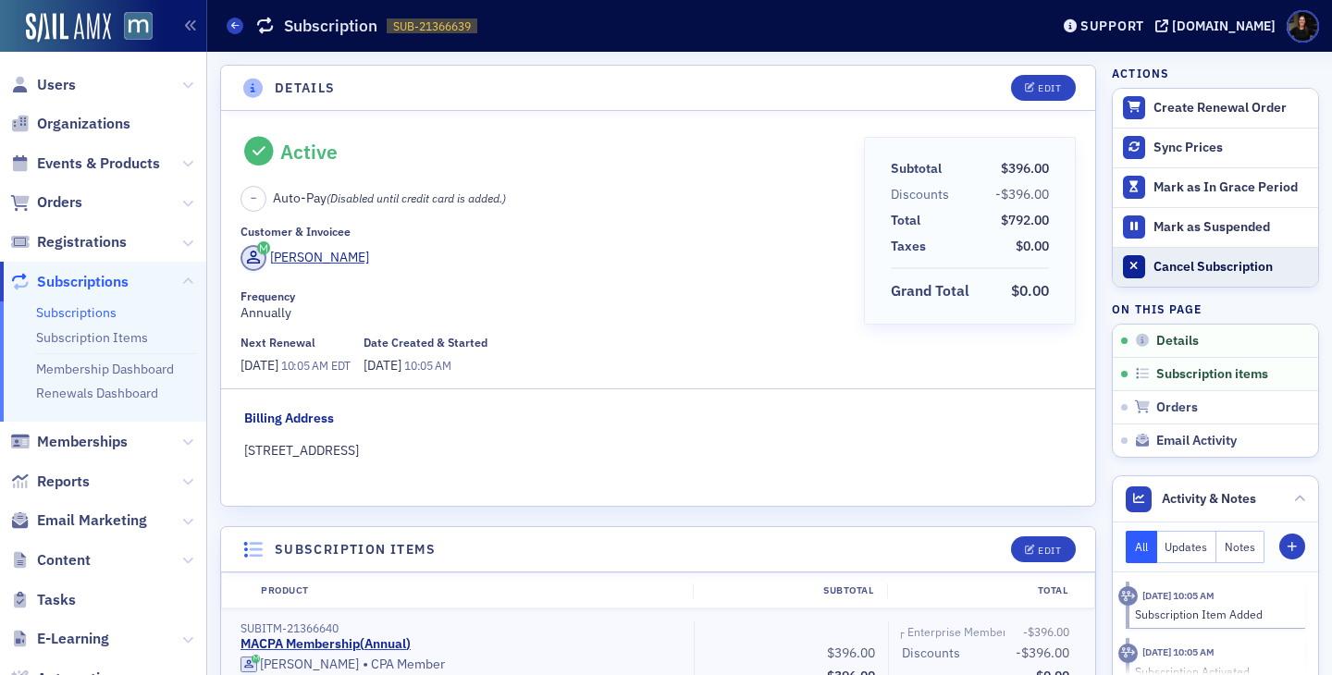
click at [1246, 264] on div "Cancel Subscription" at bounding box center [1230, 267] width 155 height 17
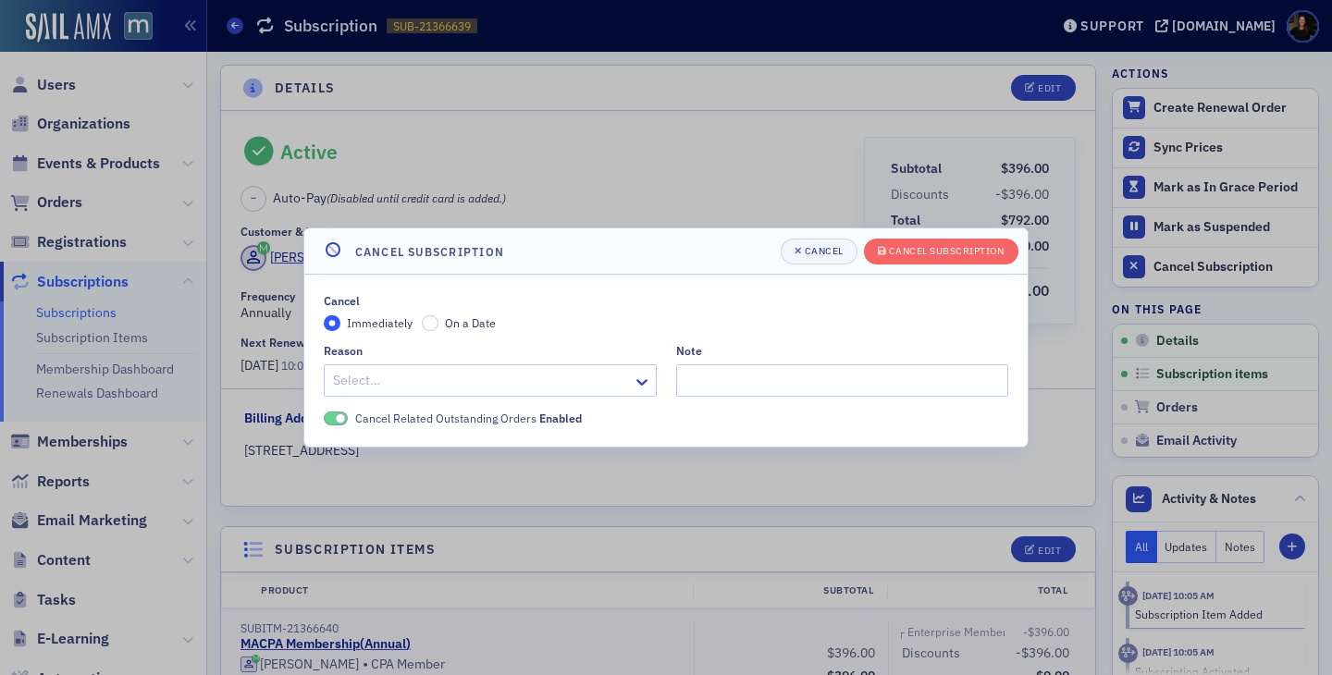
click at [557, 369] on div at bounding box center [481, 380] width 300 height 23
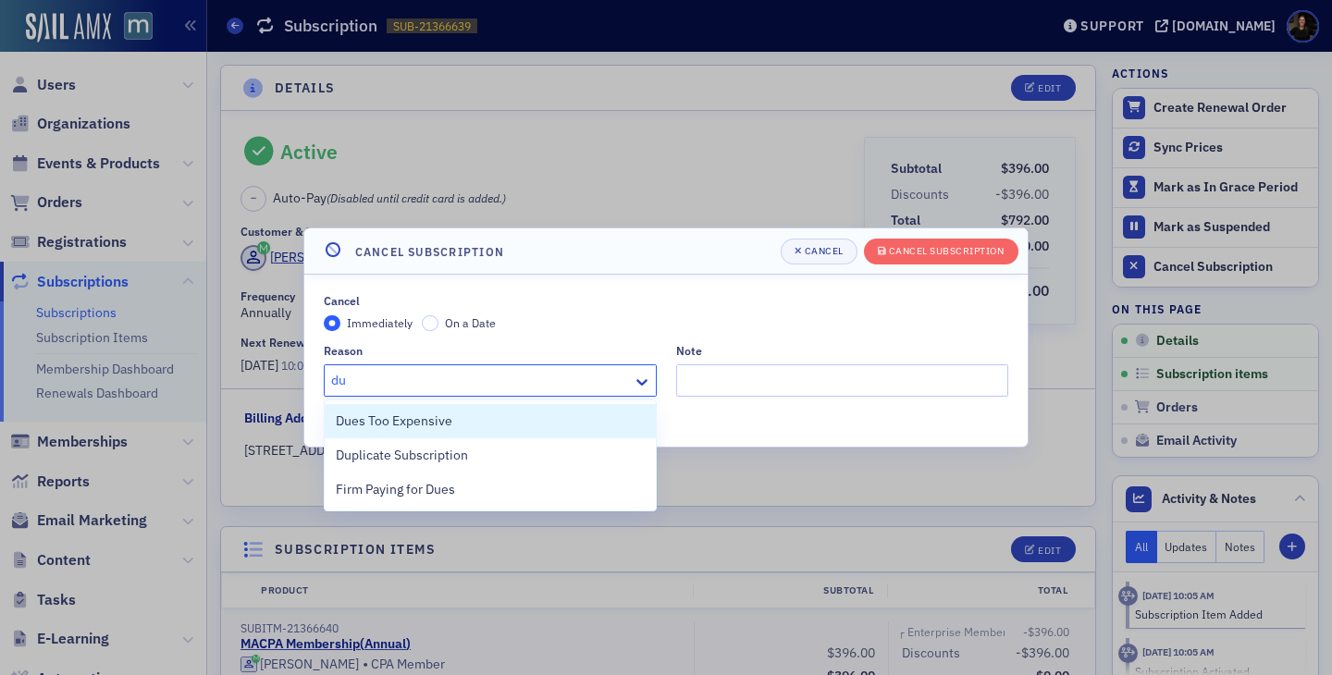
type input "dup"
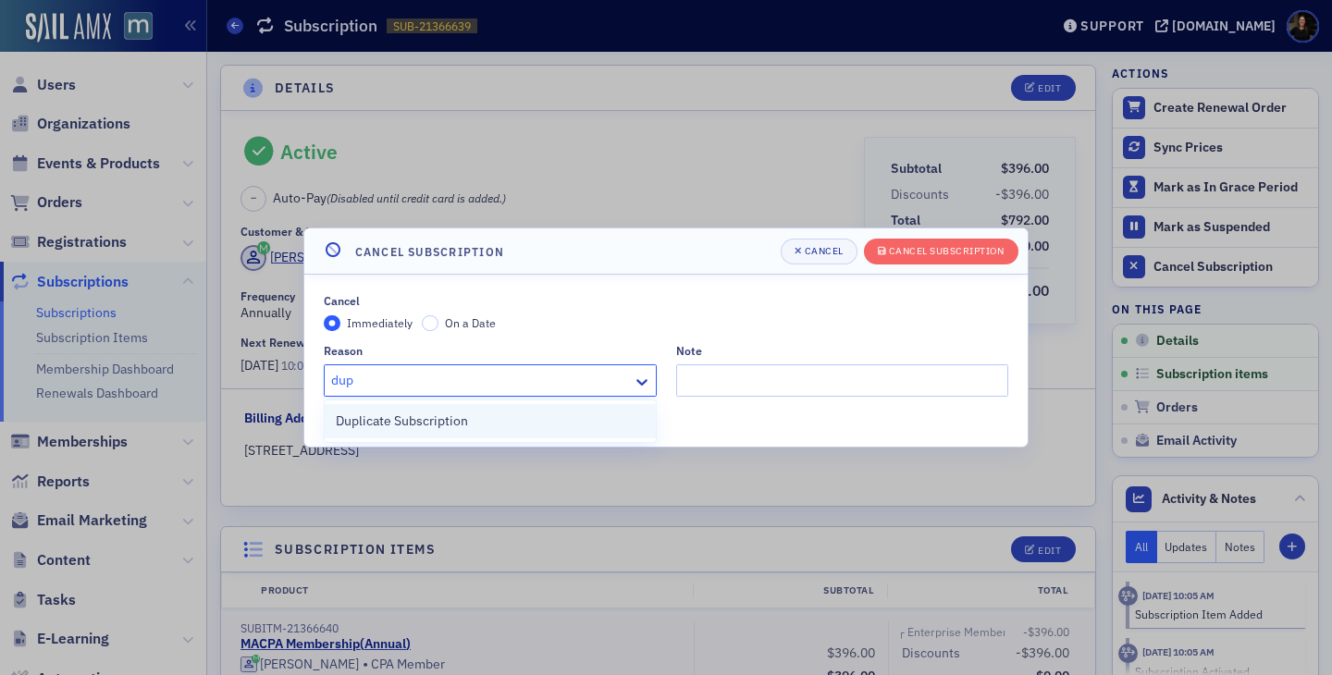
click at [349, 428] on span "Duplicate Subscription" at bounding box center [402, 421] width 132 height 19
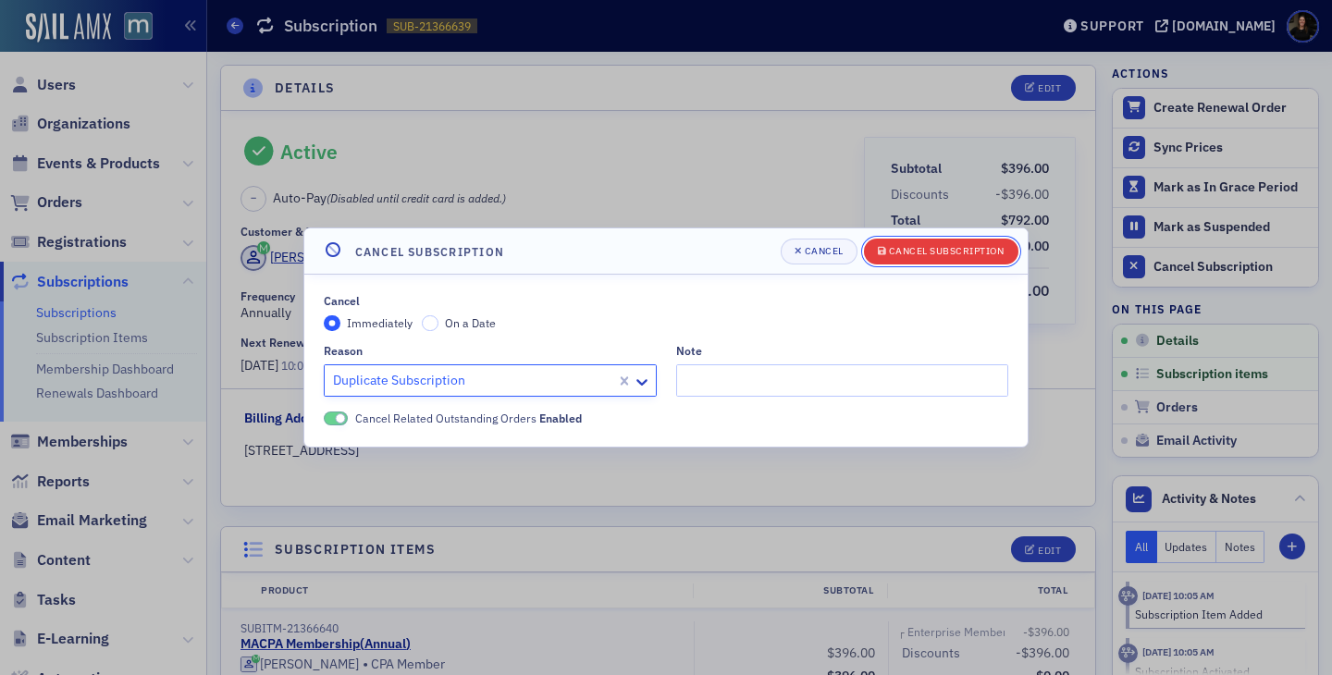
click at [934, 262] on button "Cancel Subscription" at bounding box center [941, 252] width 154 height 26
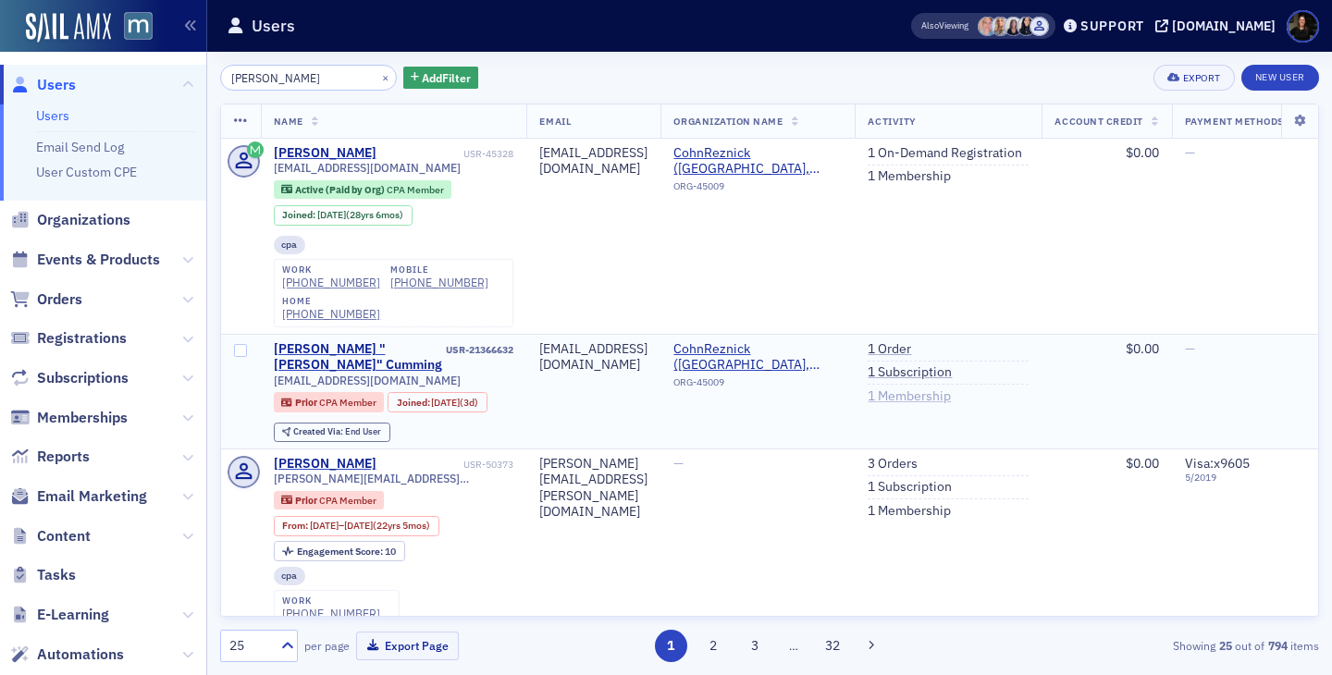
click at [951, 397] on link "1 Membership" at bounding box center [909, 397] width 83 height 17
